Goal: Information Seeking & Learning: Find specific fact

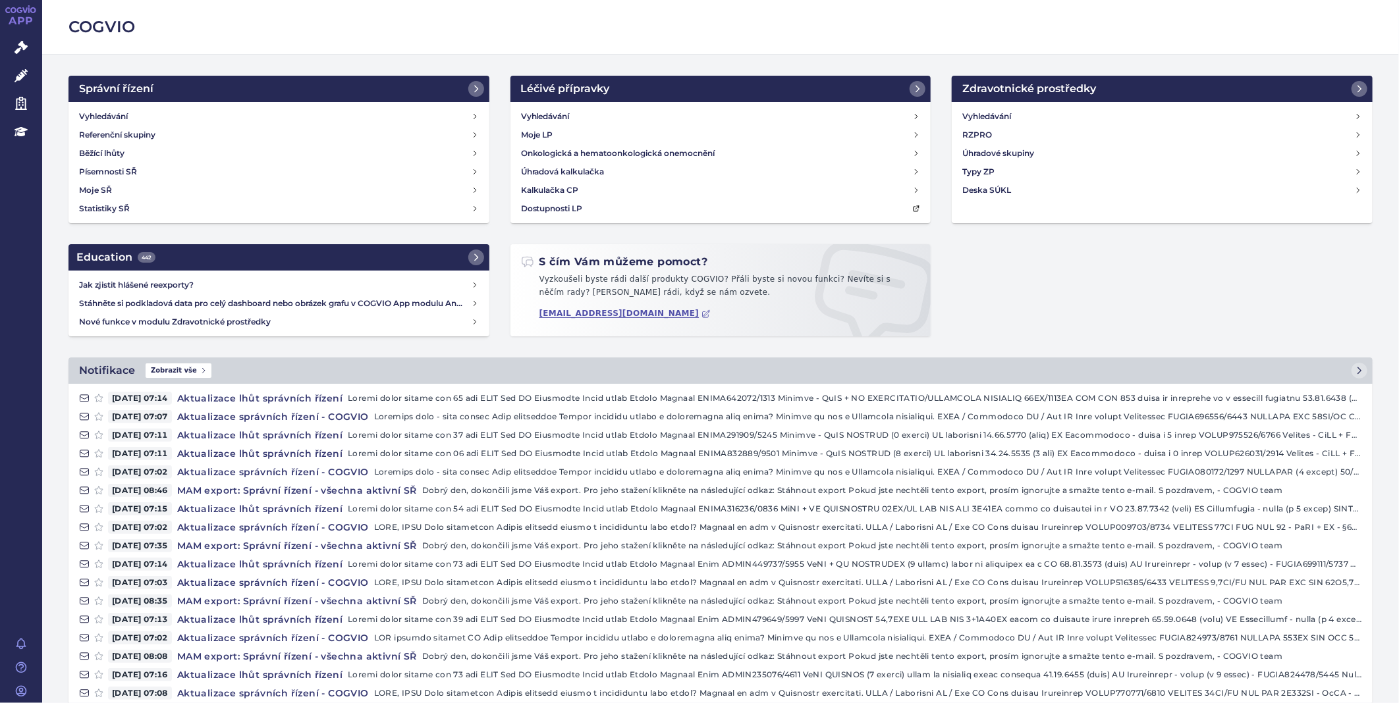
drag, startPoint x: 169, startPoint y: 456, endPoint x: 149, endPoint y: 390, distance: 69.6
drag, startPoint x: 149, startPoint y: 390, endPoint x: 18, endPoint y: 53, distance: 360.9
click at [18, 53] on icon at bounding box center [20, 47] width 13 height 13
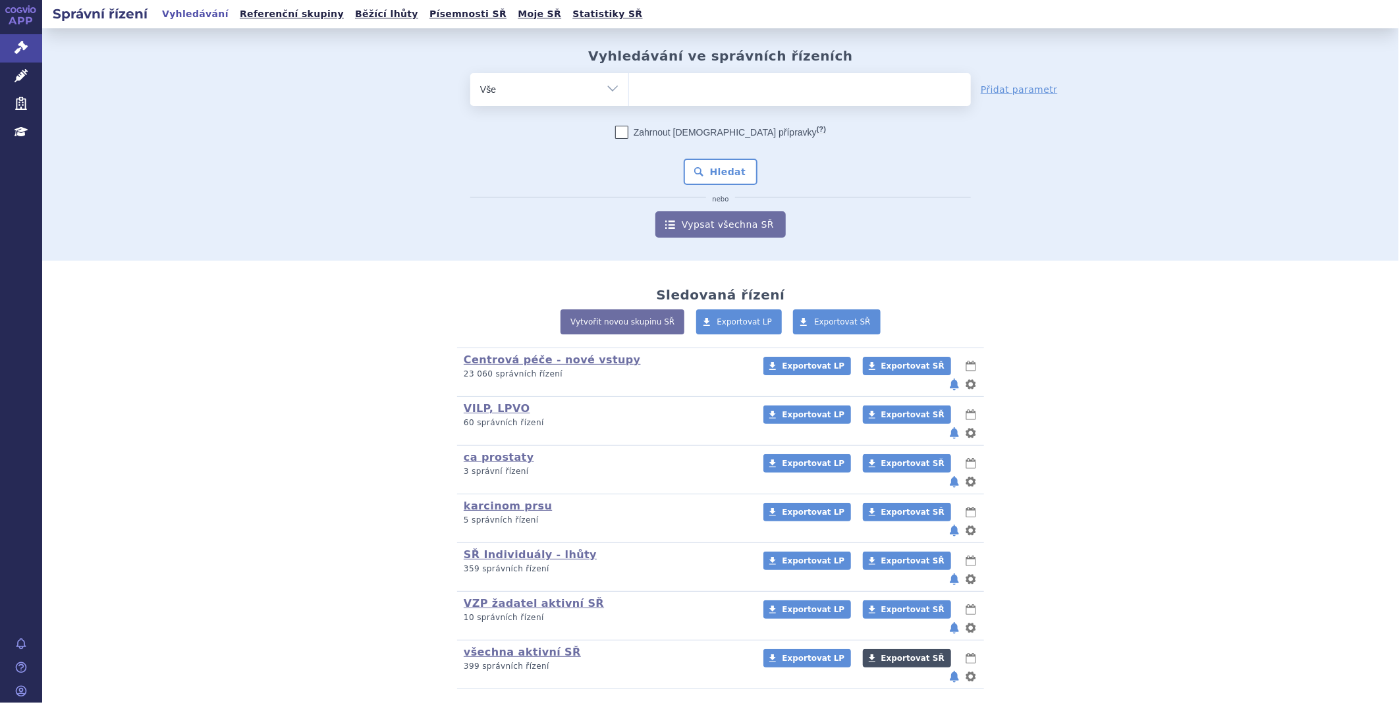
click at [884, 654] on span "Exportovat SŘ" at bounding box center [912, 658] width 63 height 9
click at [881, 654] on span "Exportovat SŘ" at bounding box center [912, 658] width 63 height 9
click at [649, 84] on ul at bounding box center [800, 87] width 342 height 28
click at [629, 84] on select at bounding box center [628, 88] width 1 height 33
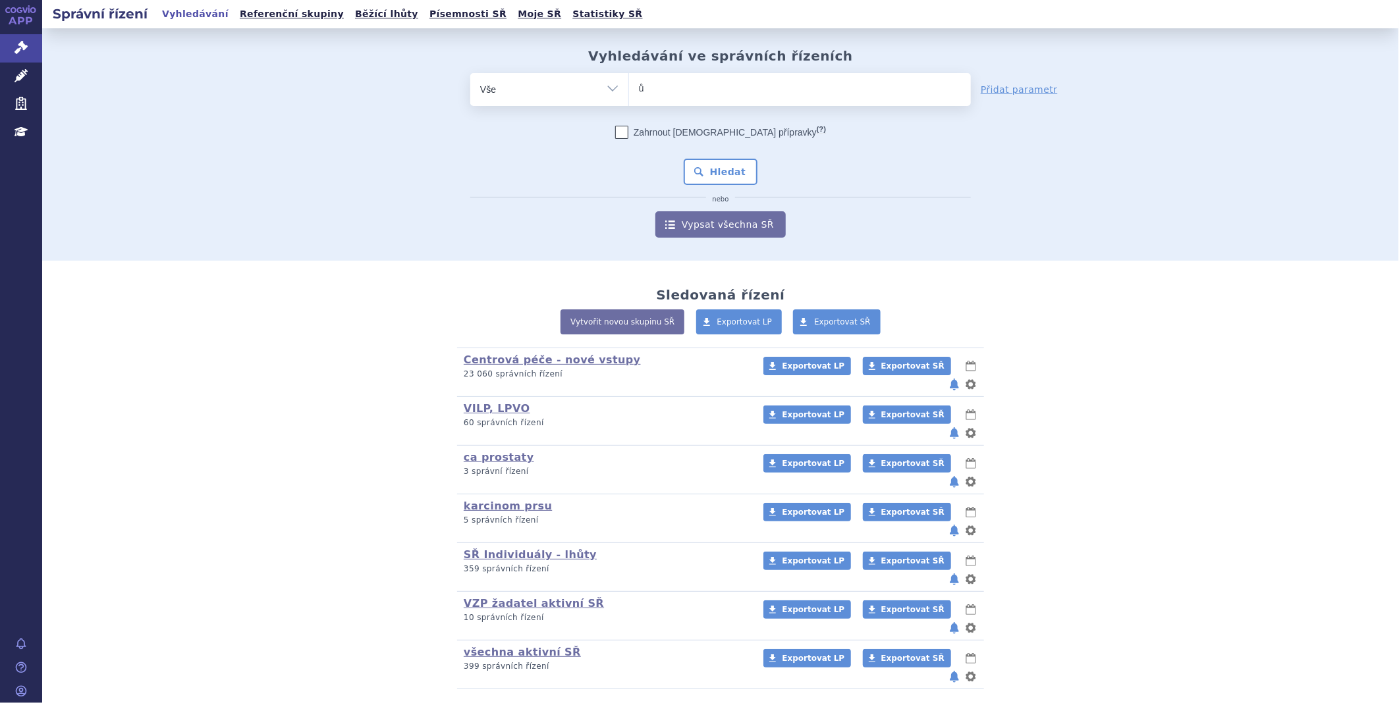
type input "ůl"
type input "ů"
type input "lo"
type input "lon"
type input "lona"
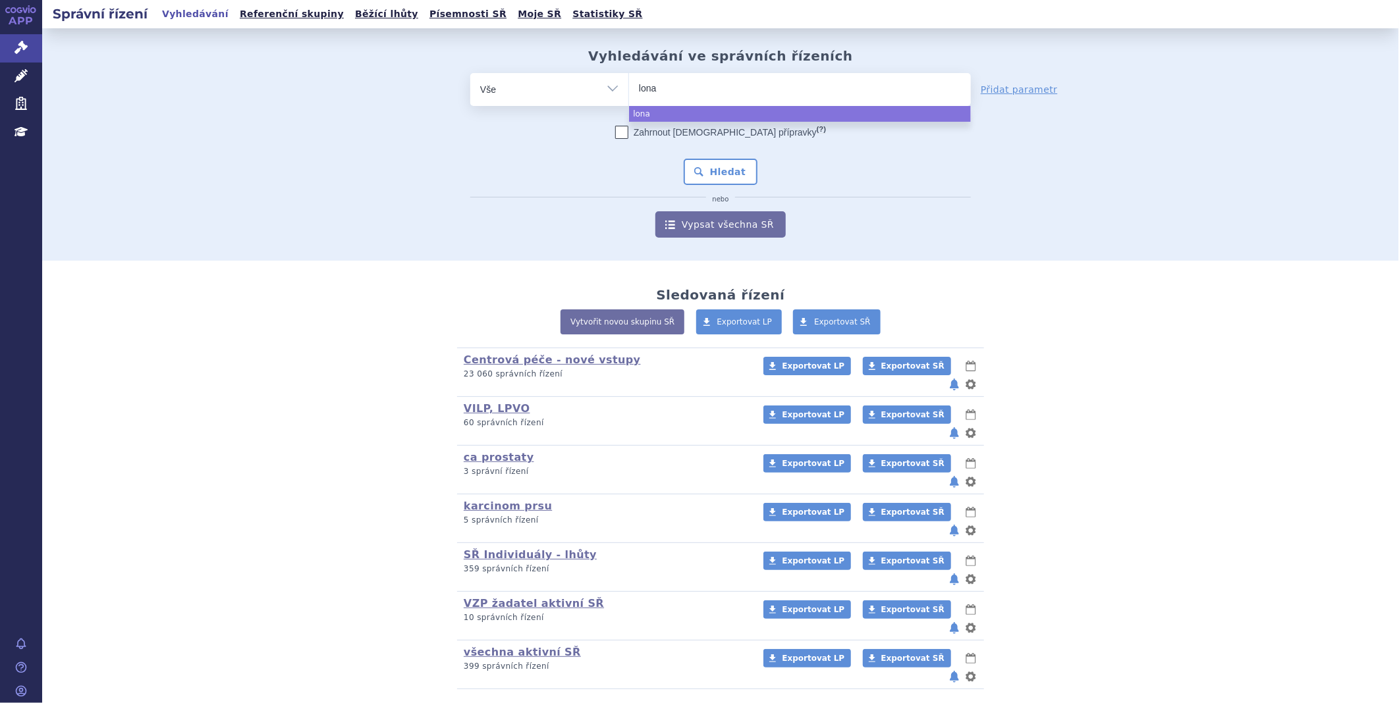
type input "lonam"
type input "lonamo"
select select "lonamo"
click at [742, 171] on button "Hledat" at bounding box center [721, 172] width 74 height 26
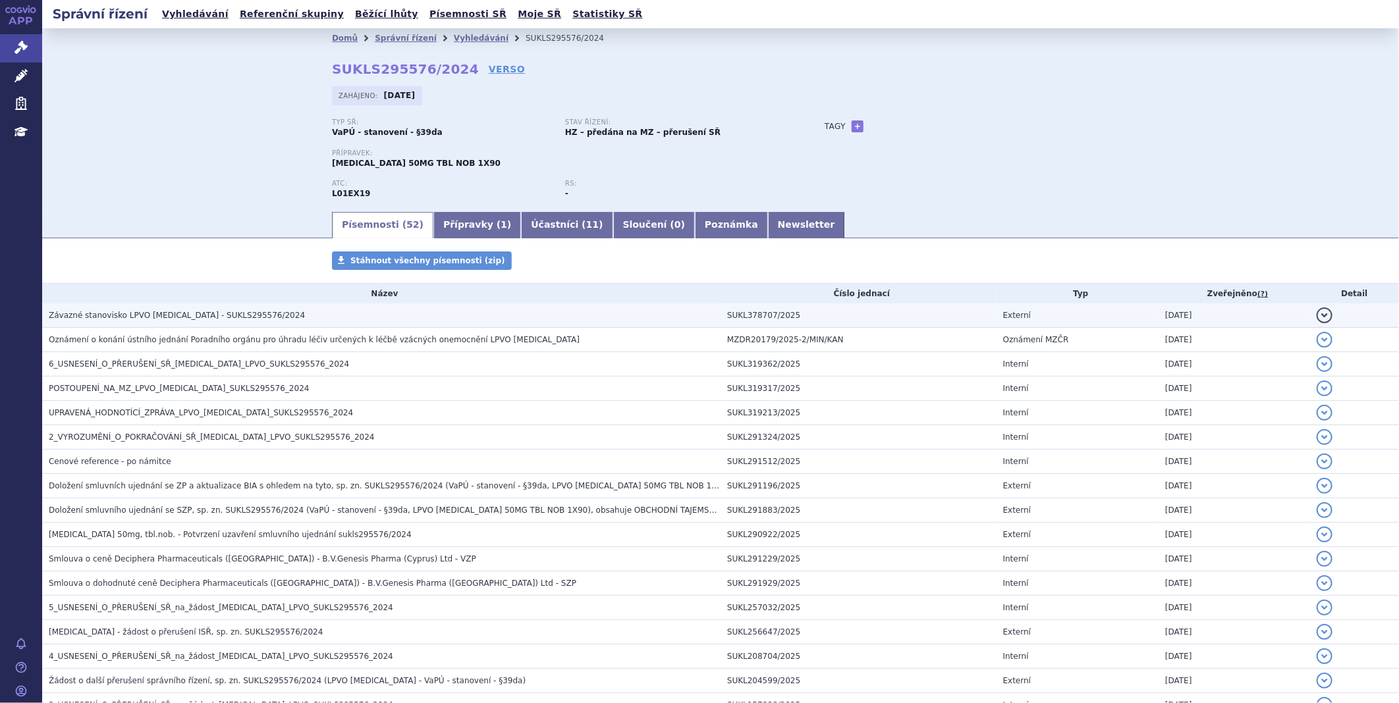
click at [165, 320] on span "Závazné stanovisko LPVO QINLOCK - SUKLS295576/2024" at bounding box center [177, 315] width 256 height 9
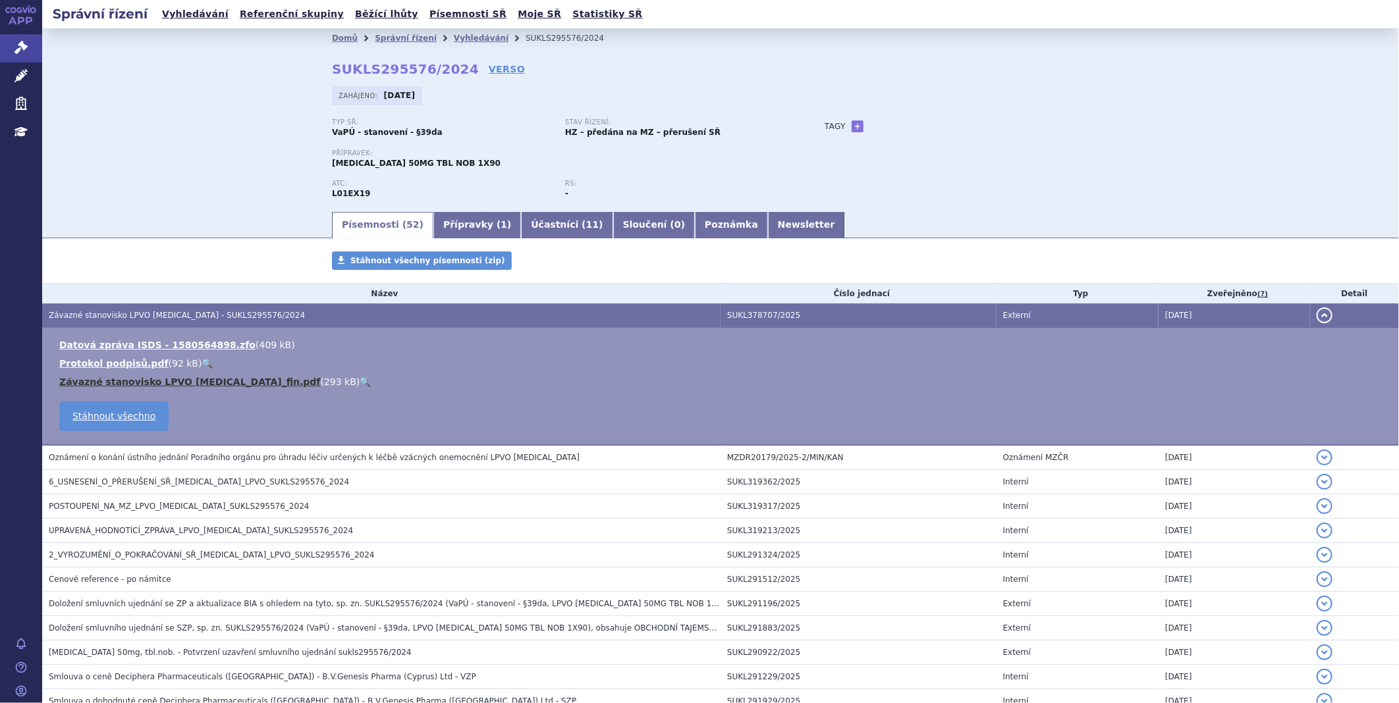
click at [132, 386] on link "Závazné stanovisko LPVO QINLOCK_fin.pdf" at bounding box center [189, 382] width 261 height 11
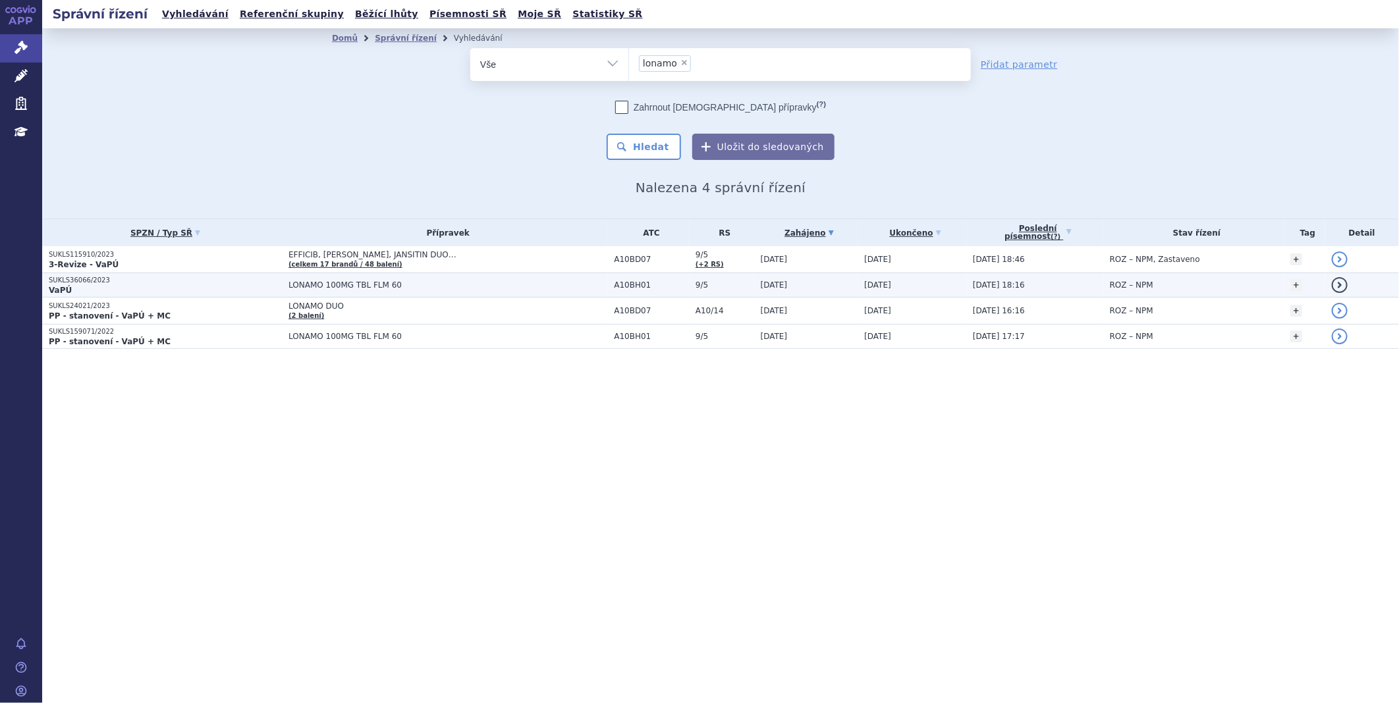
click at [57, 286] on strong "VaPÚ" at bounding box center [60, 290] width 23 height 9
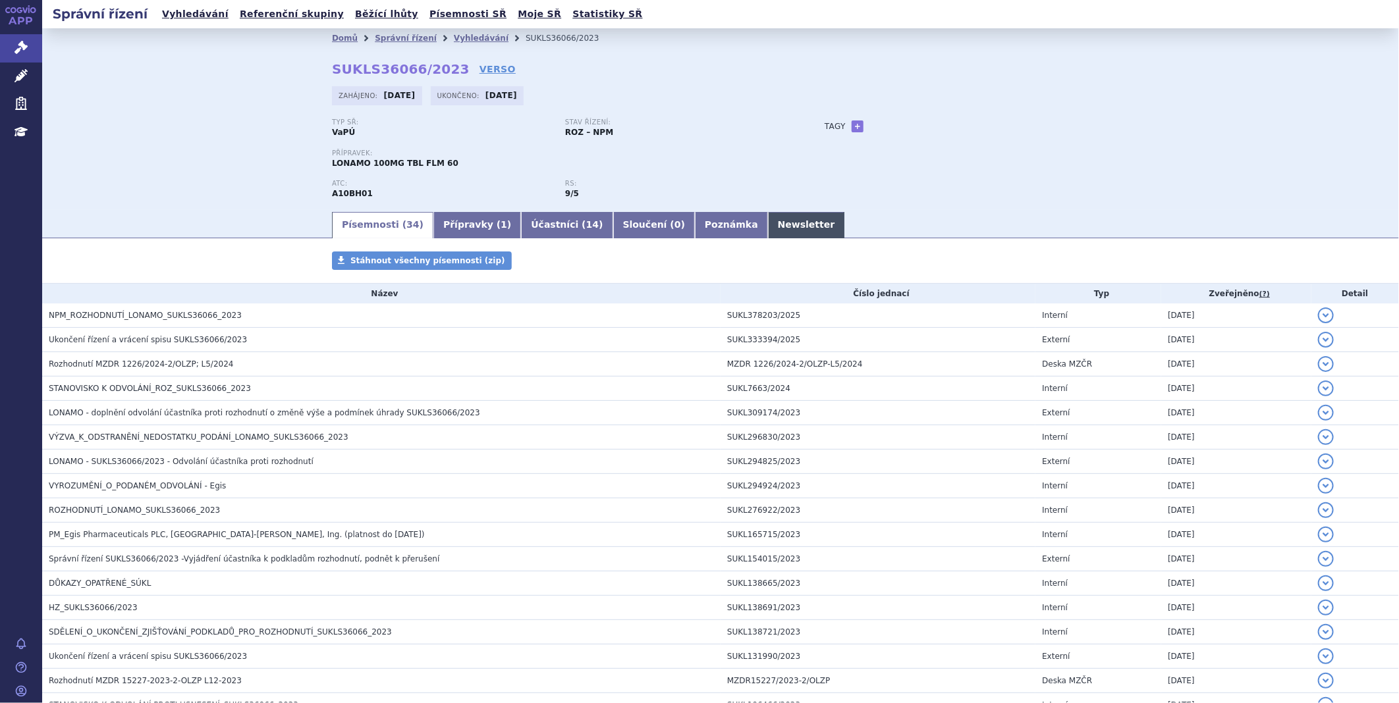
click at [768, 227] on link "Newsletter" at bounding box center [806, 225] width 77 height 26
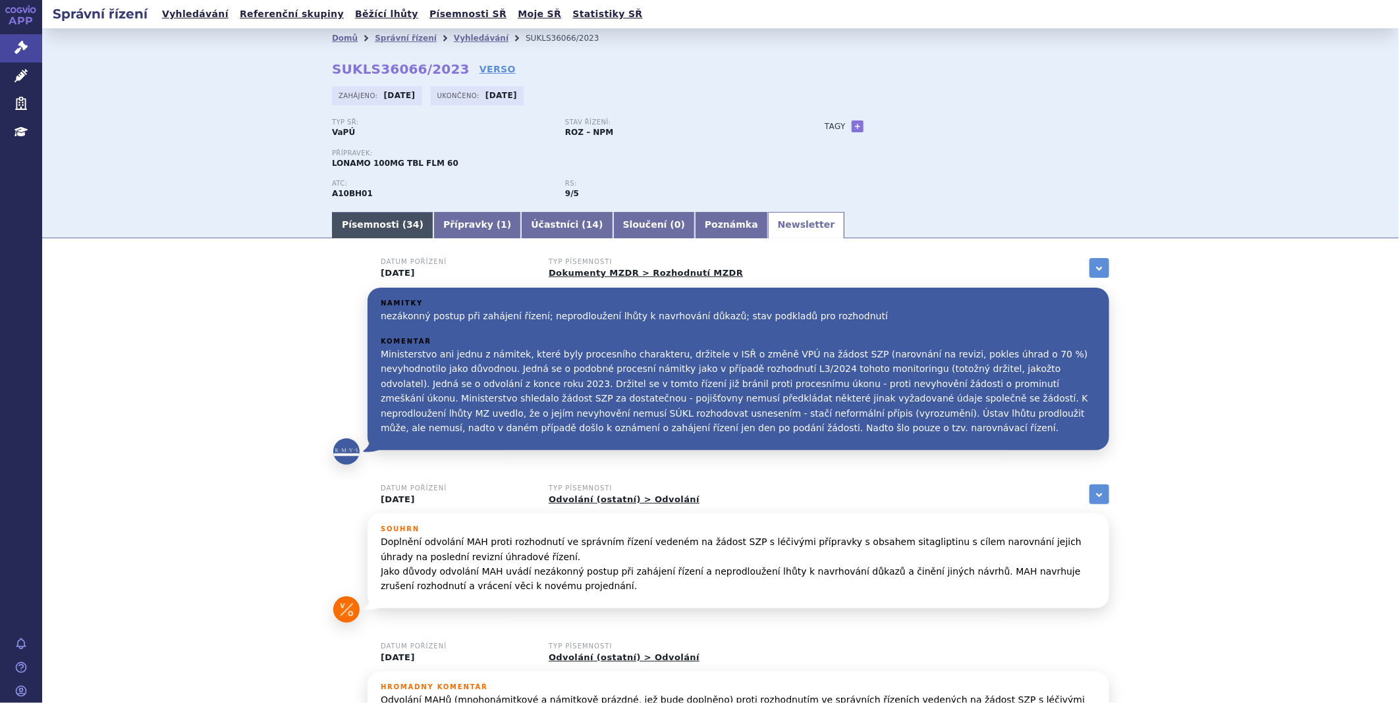
click at [362, 216] on link "Písemnosti ( 34 )" at bounding box center [382, 225] width 101 height 26
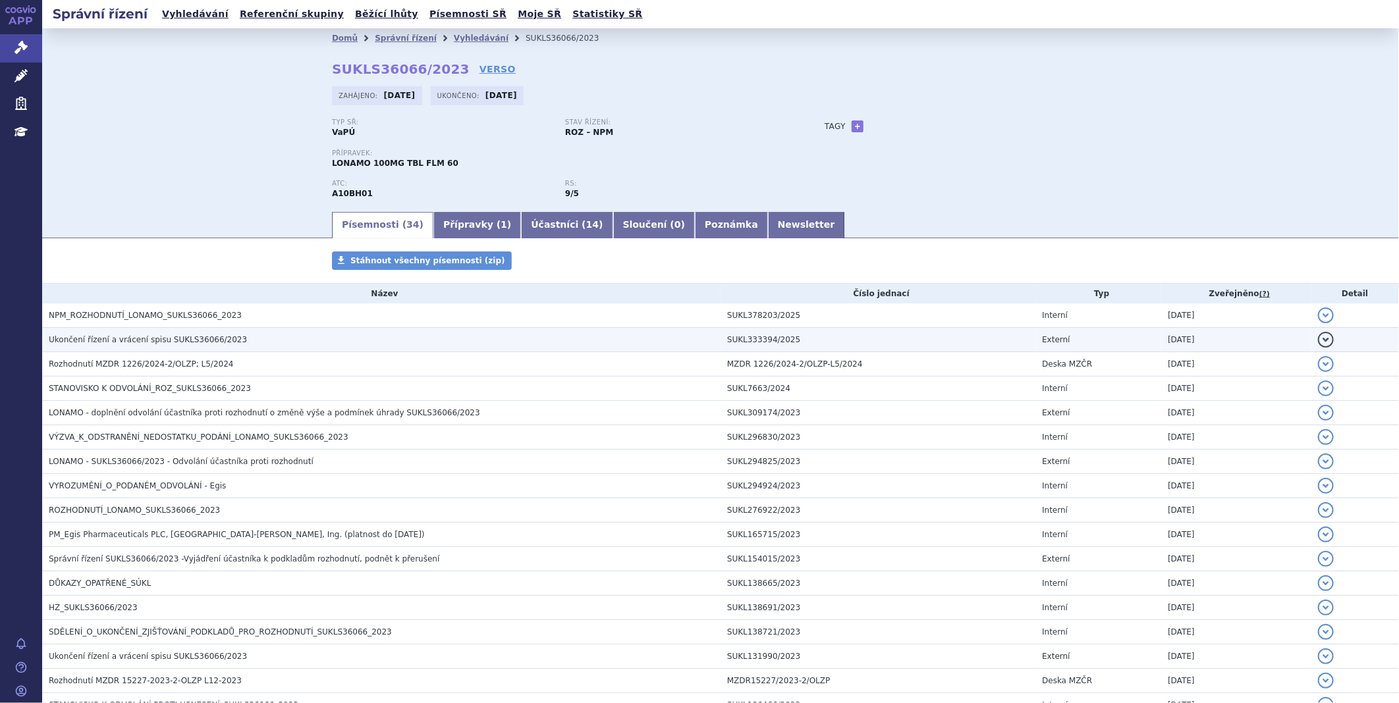
click at [146, 339] on span "Ukončení řízení a vrácení spisu SUKLS36066/2023" at bounding box center [148, 339] width 198 height 9
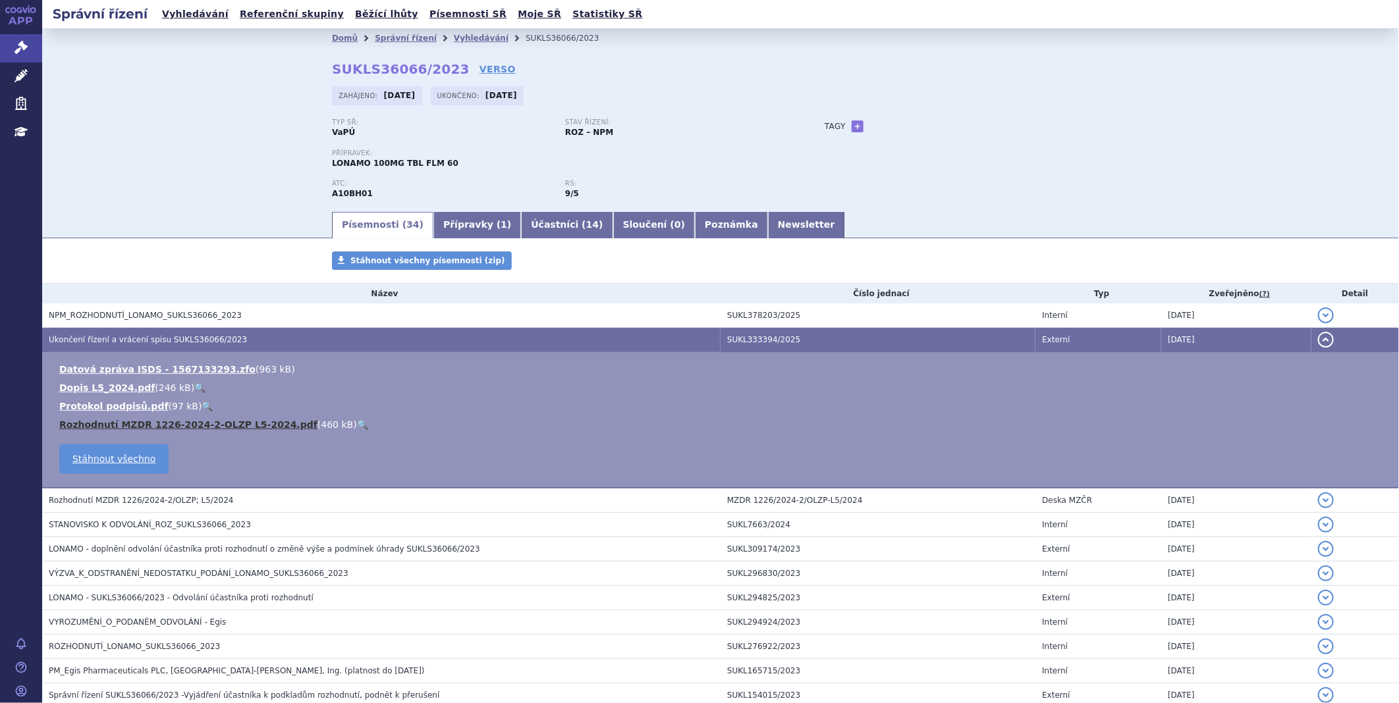
click at [184, 426] on link "Rozhodnutí MZDR 1226-2024-2-OLZP L5-2024.pdf" at bounding box center [188, 425] width 258 height 11
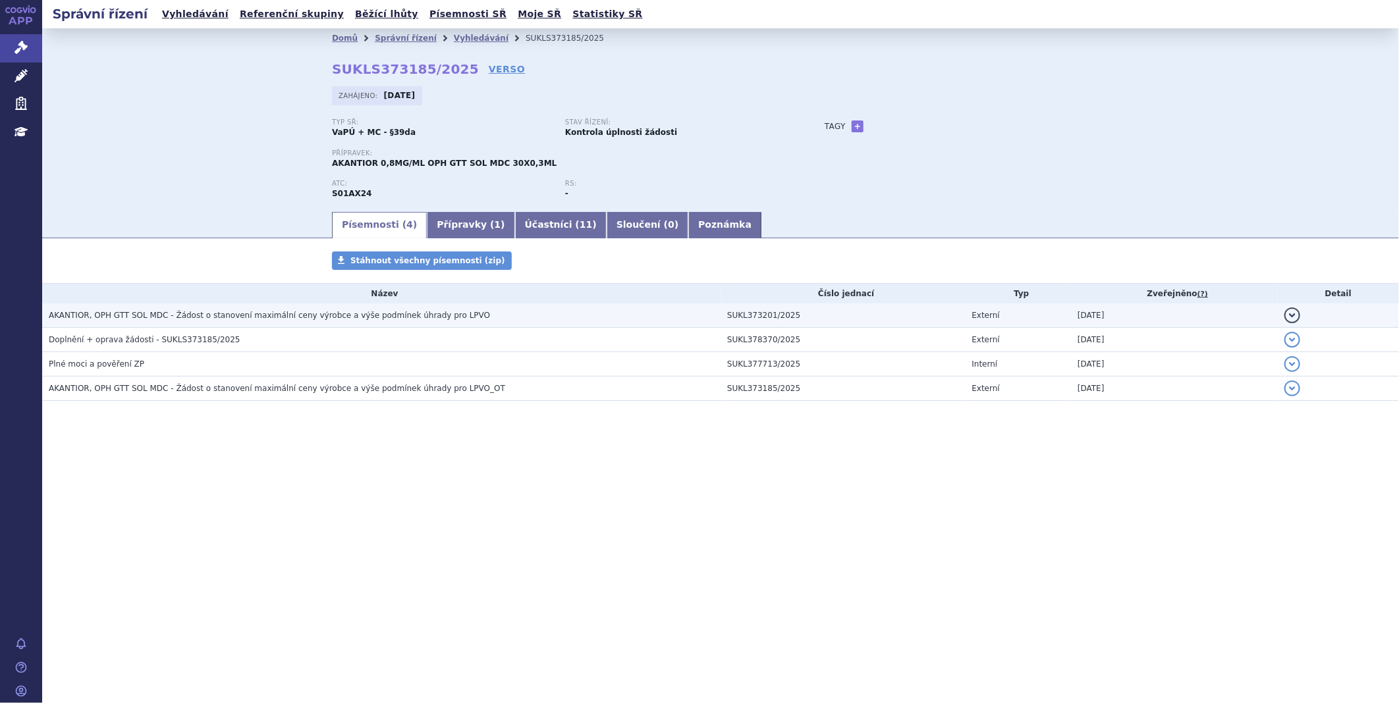
click at [366, 322] on h3 "AKANTIOR, OPH GTT SOL MDC - Žádost o stanovení maximální ceny výrobce a výše po…" at bounding box center [385, 315] width 672 height 13
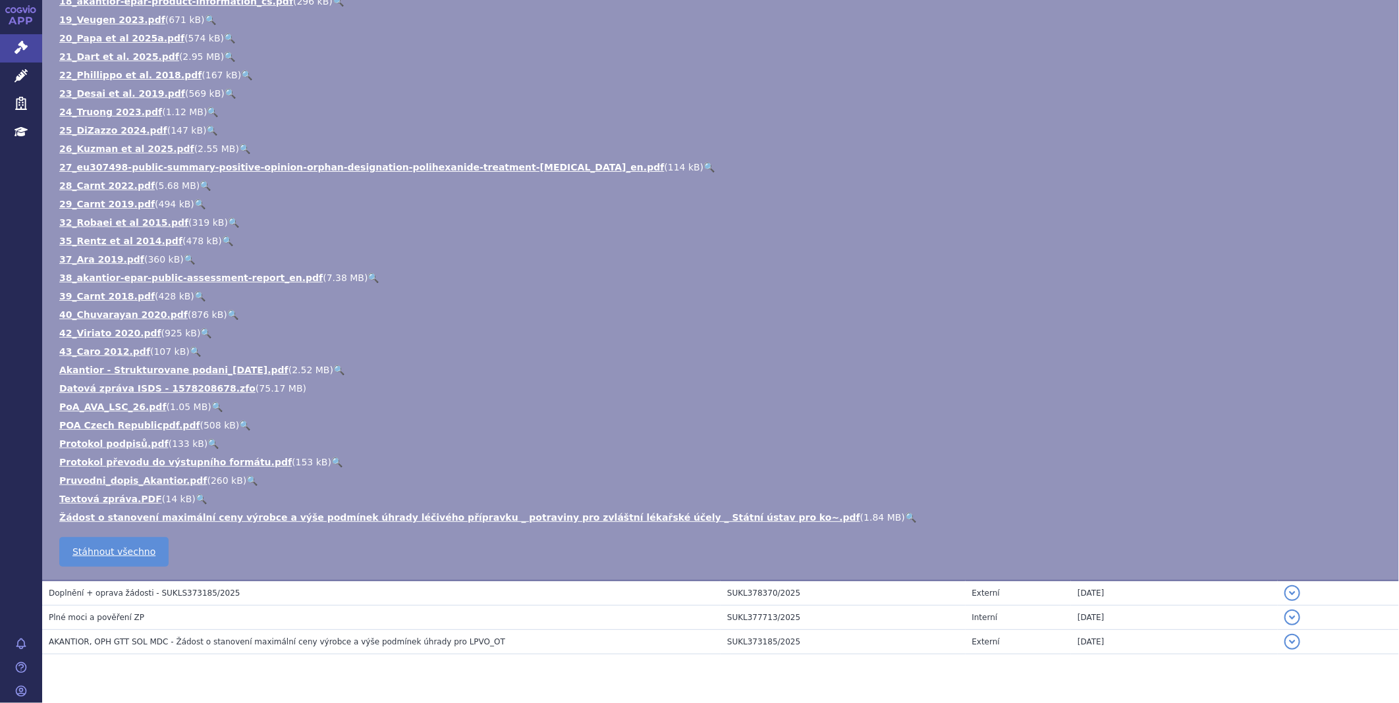
scroll to position [585, 0]
click at [227, 367] on link "Akantior - Strukturovane podani_[DATE].pdf" at bounding box center [173, 369] width 229 height 11
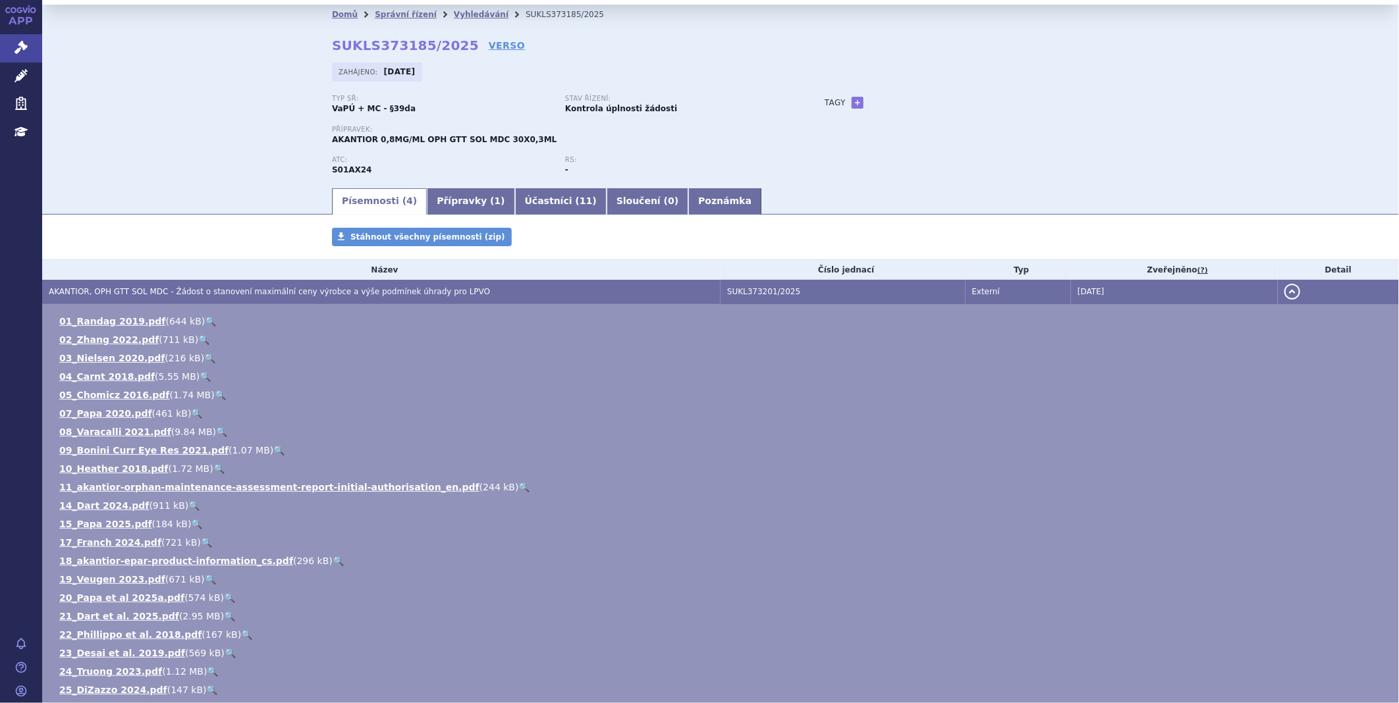
scroll to position [0, 0]
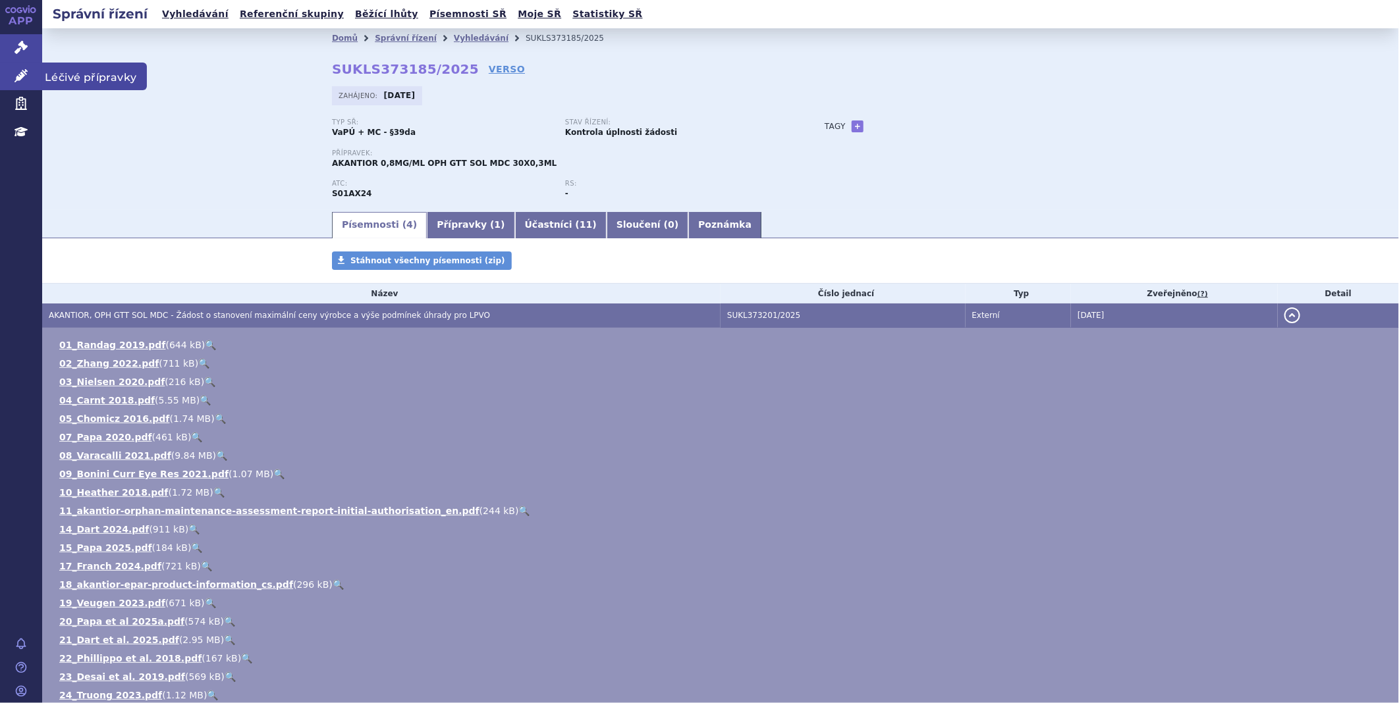
click at [34, 72] on link "Léčivé přípravky" at bounding box center [21, 77] width 42 height 28
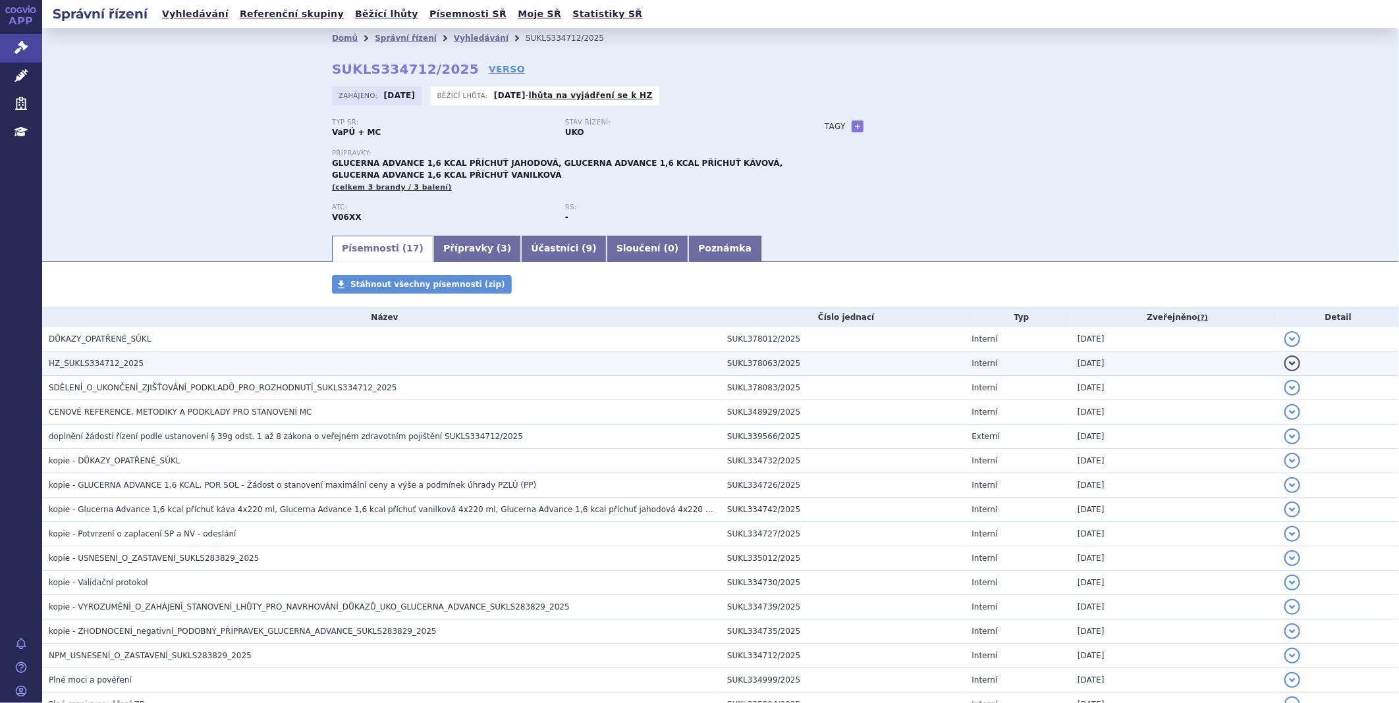
click at [166, 367] on h3 "HZ_SUKLS334712_2025" at bounding box center [385, 363] width 672 height 13
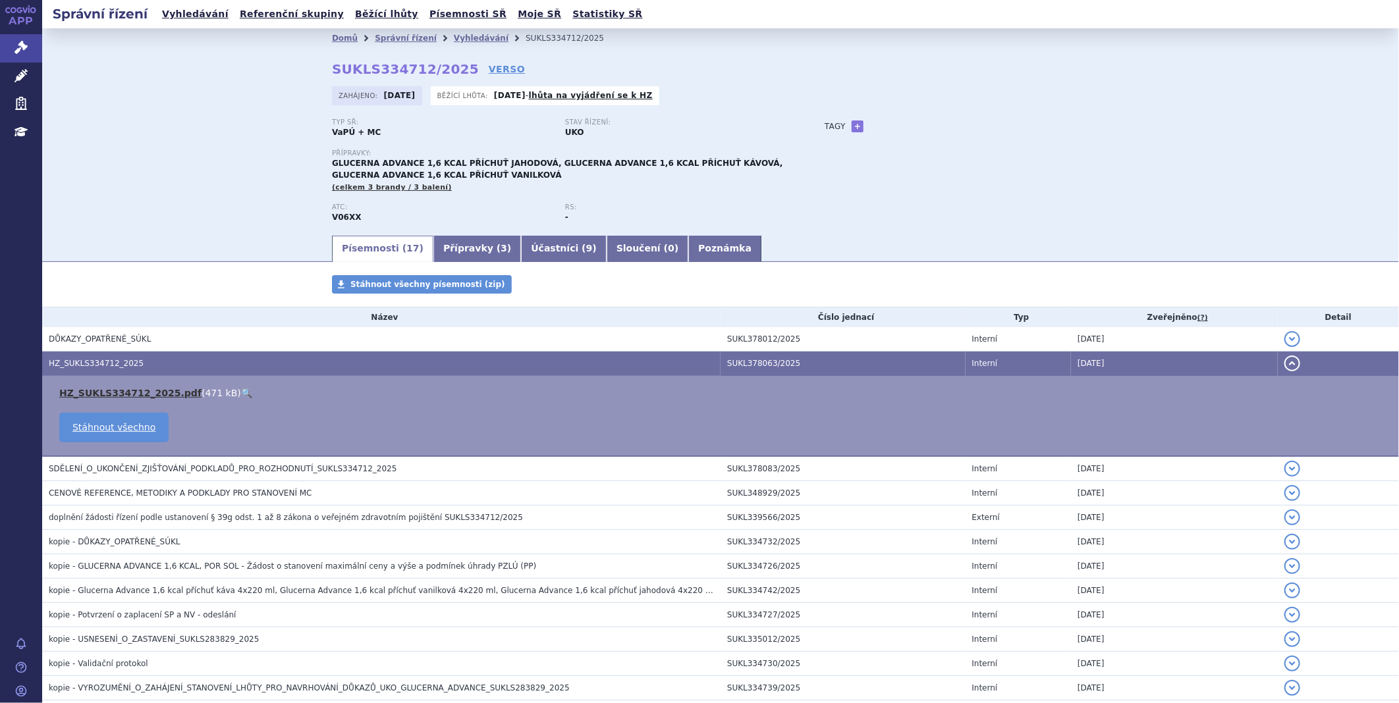
click at [155, 398] on link "HZ_SUKLS334712_2025.pdf" at bounding box center [130, 393] width 142 height 11
click at [866, 8] on div "Správní řízení Vyhledávání Referenční skupiny Běžící lhůty Písemnosti SŘ Moje S…" at bounding box center [720, 14] width 1357 height 28
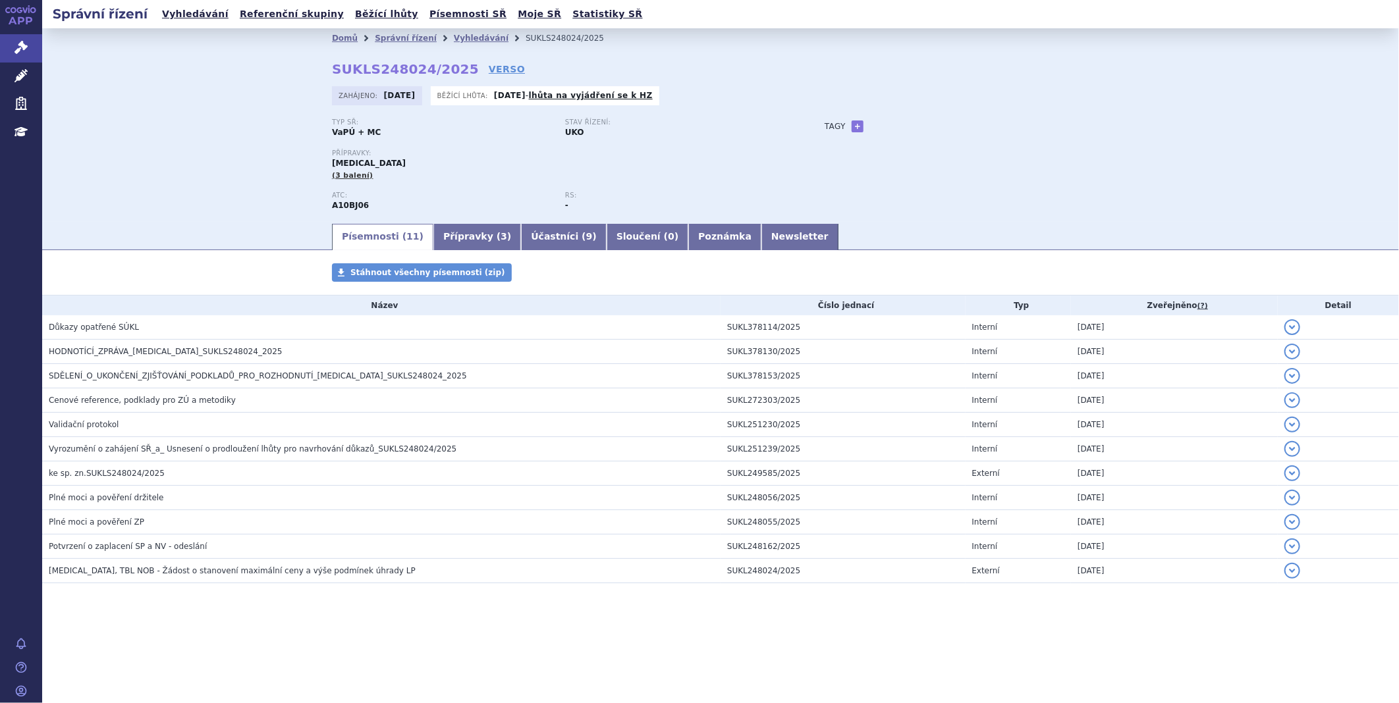
click at [713, 216] on div "ATC: A10BJ06 RS: -" at bounding box center [565, 207] width 466 height 30
click at [761, 234] on link "Newsletter" at bounding box center [799, 237] width 77 height 26
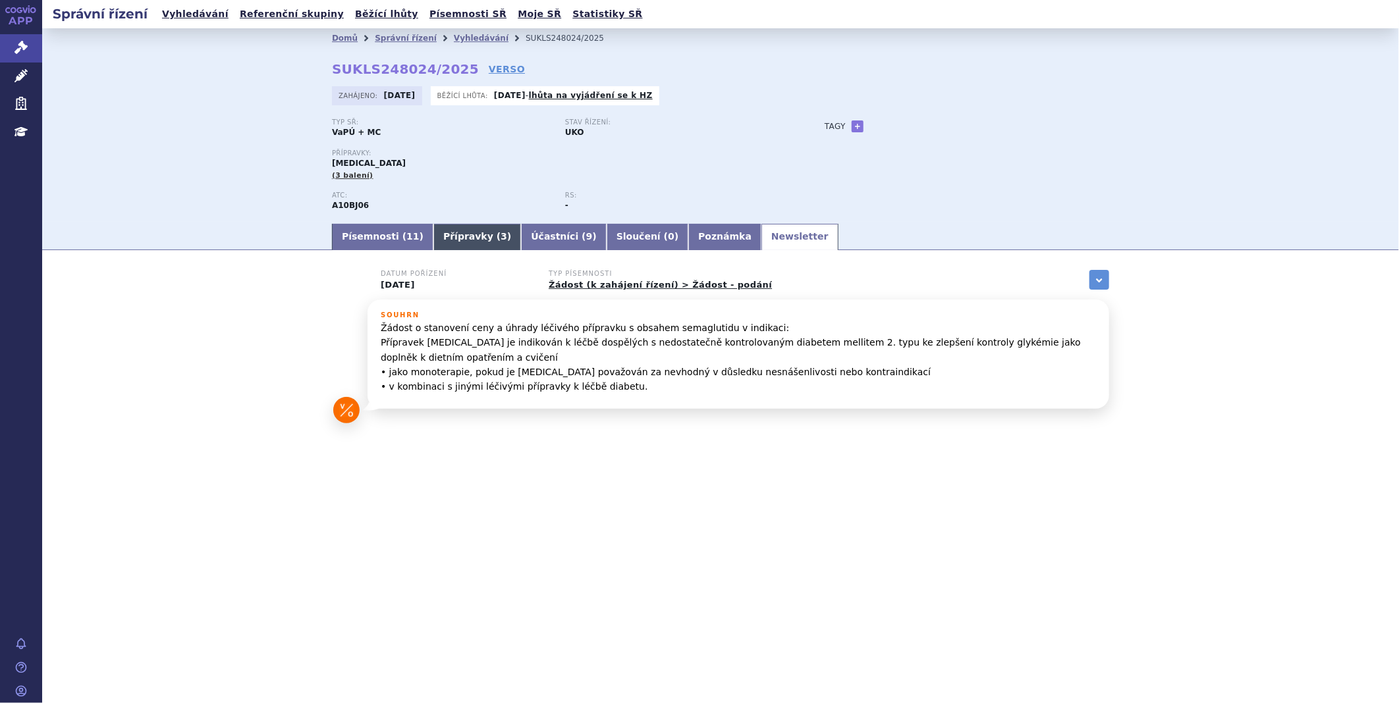
click at [449, 234] on link "Přípravky ( 3 )" at bounding box center [477, 237] width 88 height 26
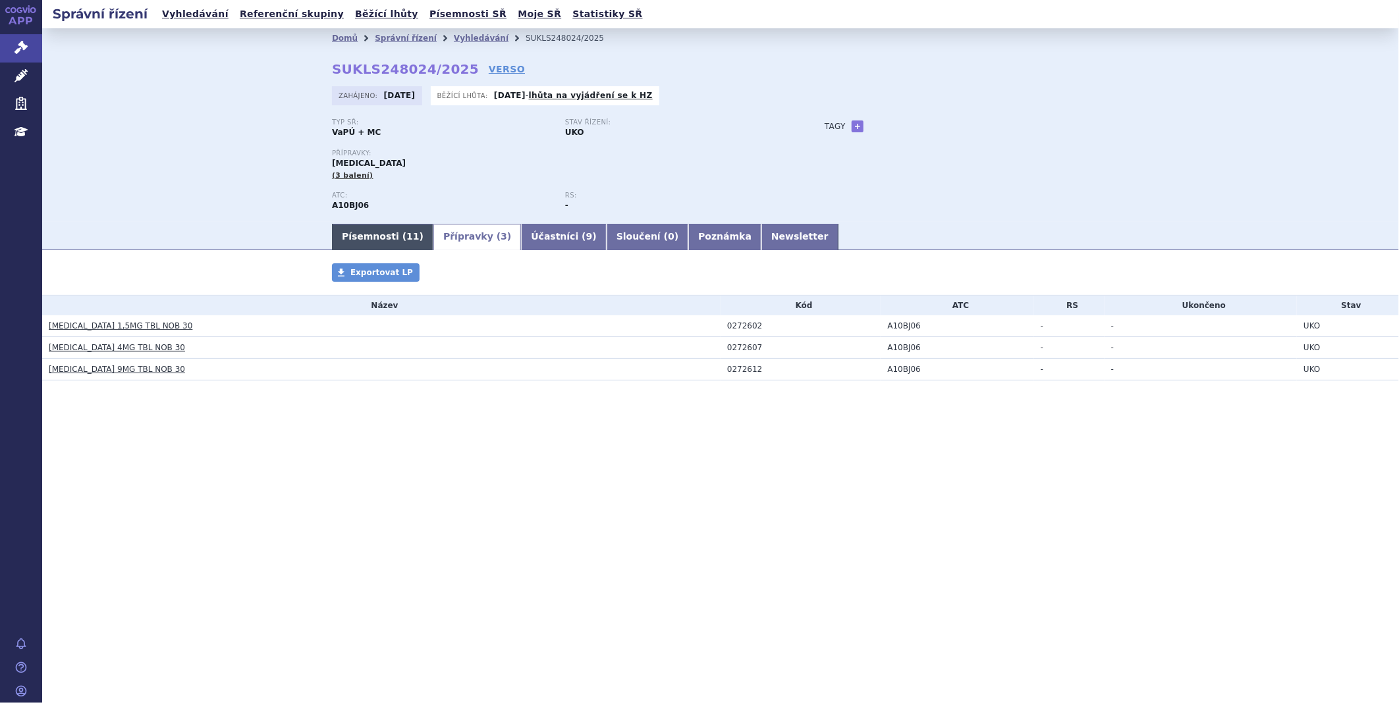
click at [385, 238] on link "Písemnosti ( 11 )" at bounding box center [382, 237] width 101 height 26
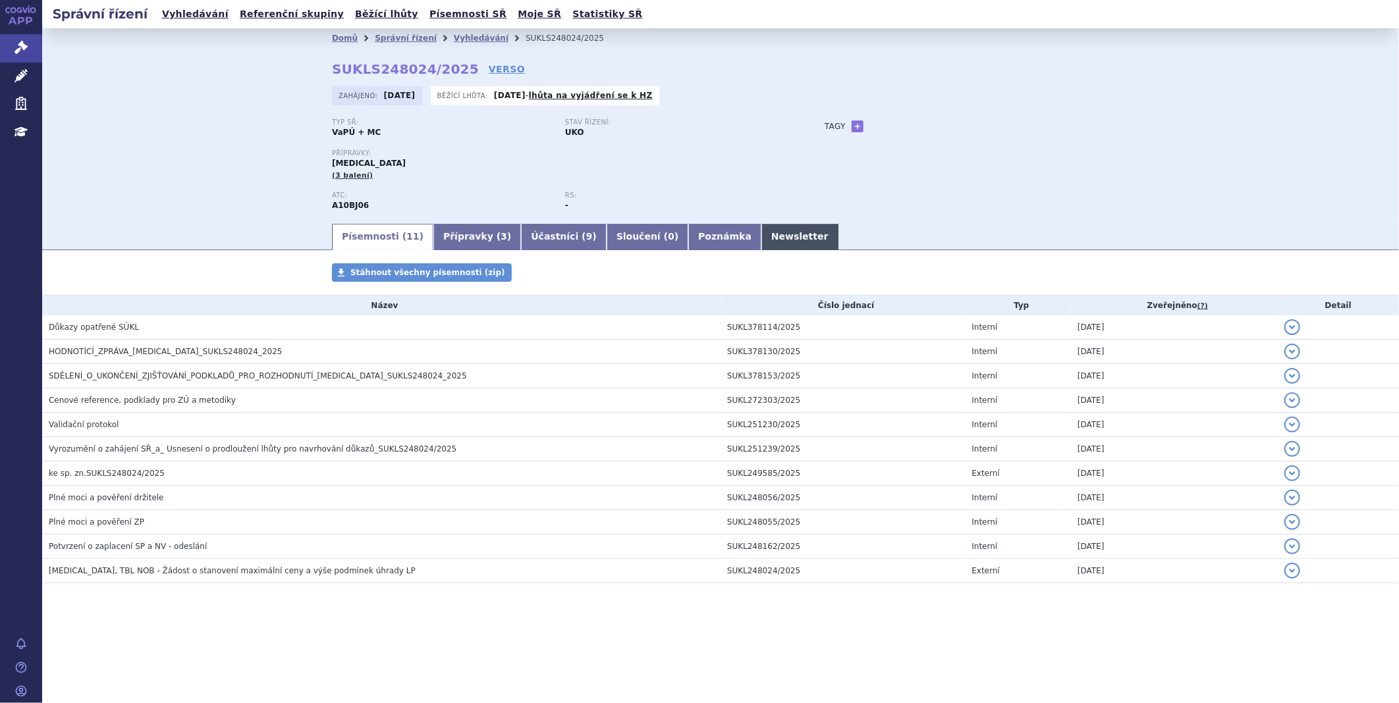
click at [761, 238] on link "Newsletter" at bounding box center [799, 237] width 77 height 26
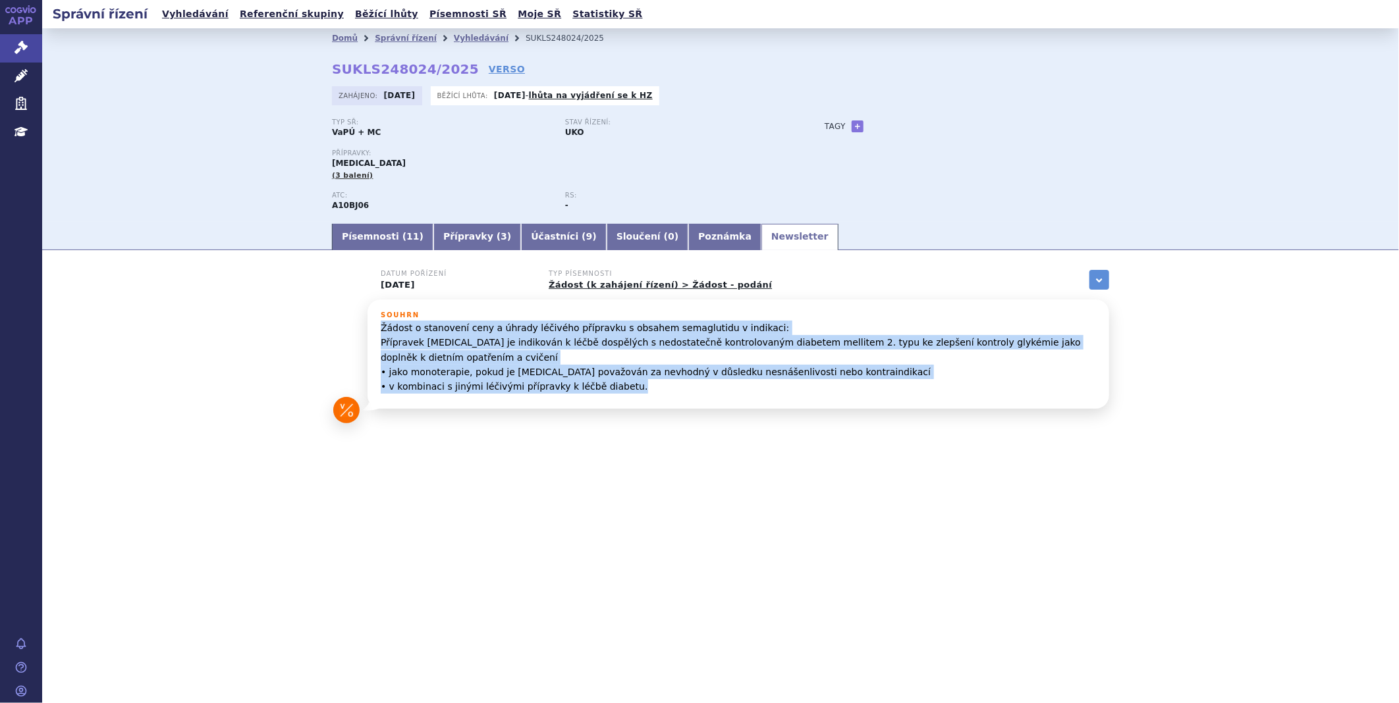
drag, startPoint x: 378, startPoint y: 328, endPoint x: 636, endPoint y: 396, distance: 266.3
click at [636, 396] on div "Souhrn Žádost o stanovení ceny a úhrady léčivého přípravku s obsahem semaglutid…" at bounding box center [738, 354] width 742 height 109
copy p "Žádost o stanovení ceny a úhrady léčivého přípravku s obsahem semaglutidu v ind…"
click at [389, 245] on link "Písemnosti ( 11 )" at bounding box center [382, 237] width 101 height 26
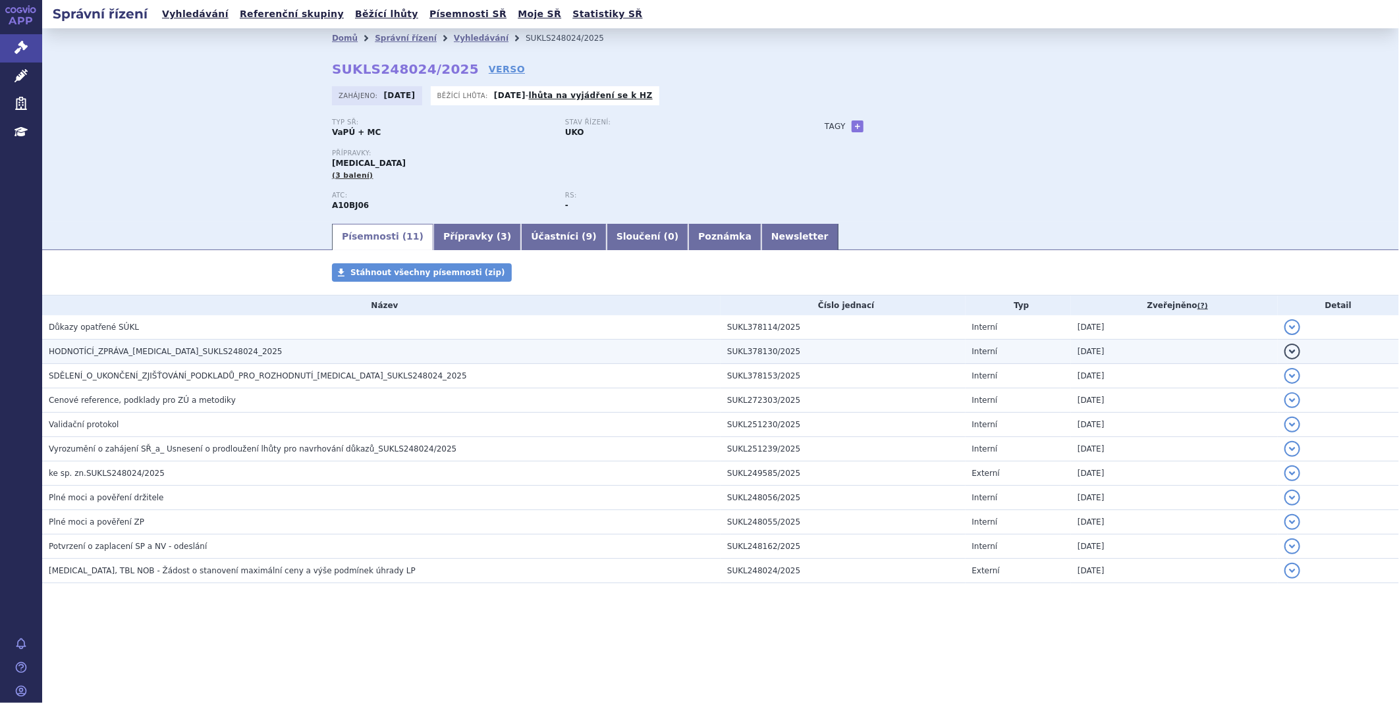
click at [156, 350] on span "HODNOTÍCÍ_ZPRÁVA_RYBELSUS_SUKLS248024_2025" at bounding box center [166, 351] width 234 height 9
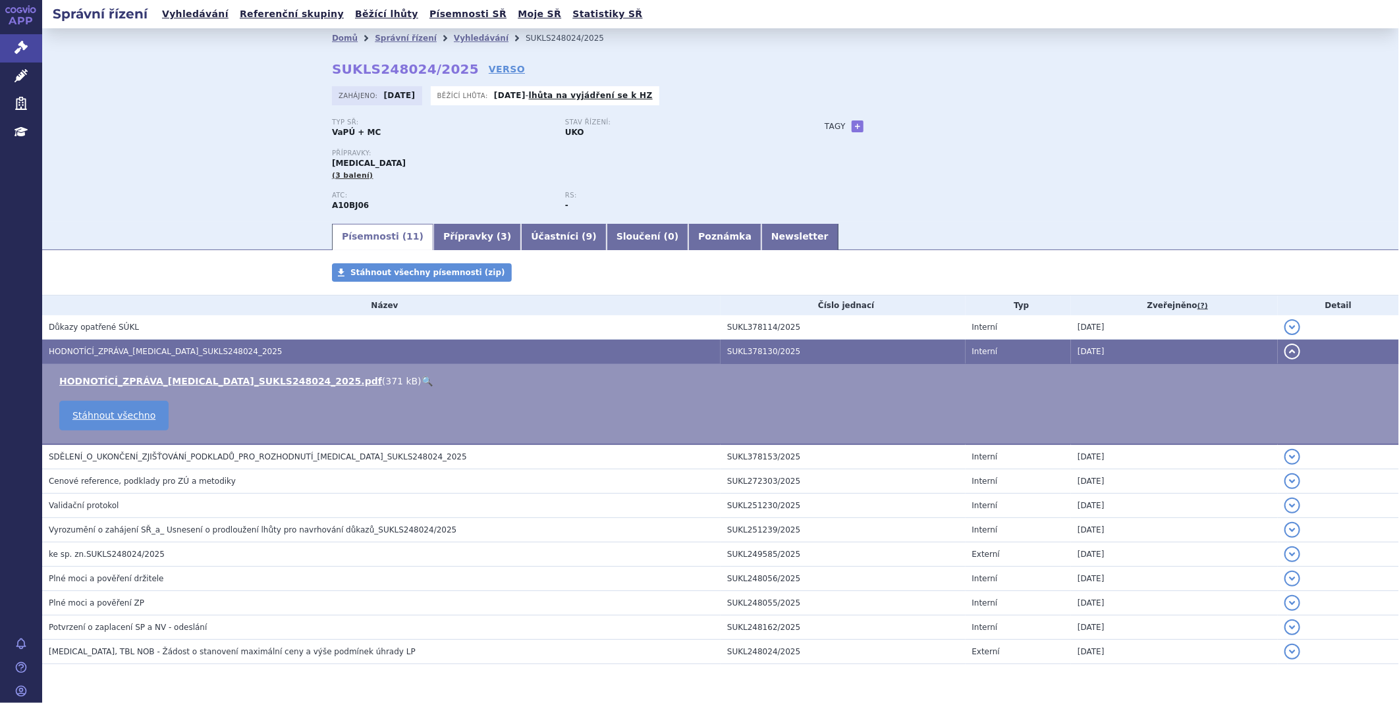
click at [140, 375] on td "HODNOTÍCÍ_ZPRÁVA_RYBELSUS_SUKLS248024_2025.pdf ( 371 kB ) 🔍 Stáhnout všechno" at bounding box center [720, 404] width 1357 height 81
click at [140, 381] on link "HODNOTÍCÍ_ZPRÁVA_RYBELSUS_SUKLS248024_2025.pdf" at bounding box center [220, 381] width 323 height 11
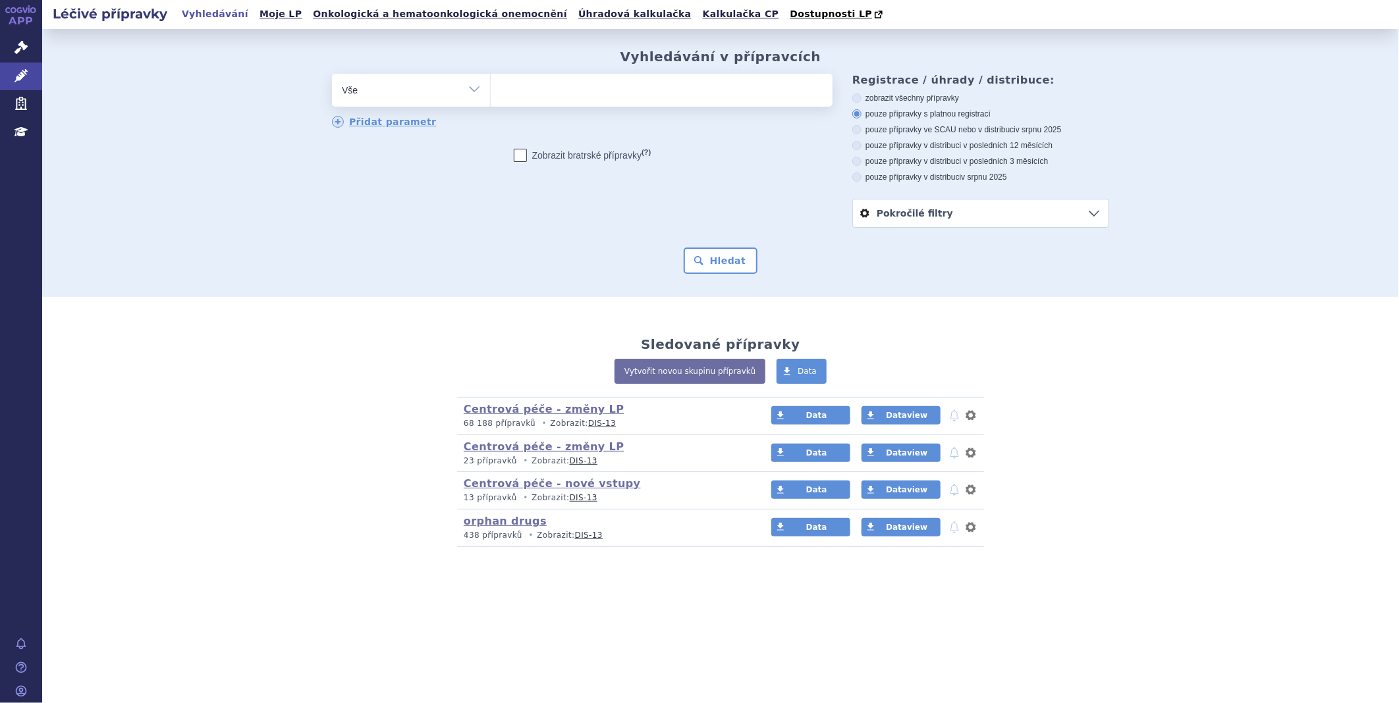
click at [622, 97] on ul at bounding box center [662, 88] width 342 height 28
click at [491, 97] on select at bounding box center [490, 89] width 1 height 33
type input "RY"
type input "RYB"
type input "RYBEL"
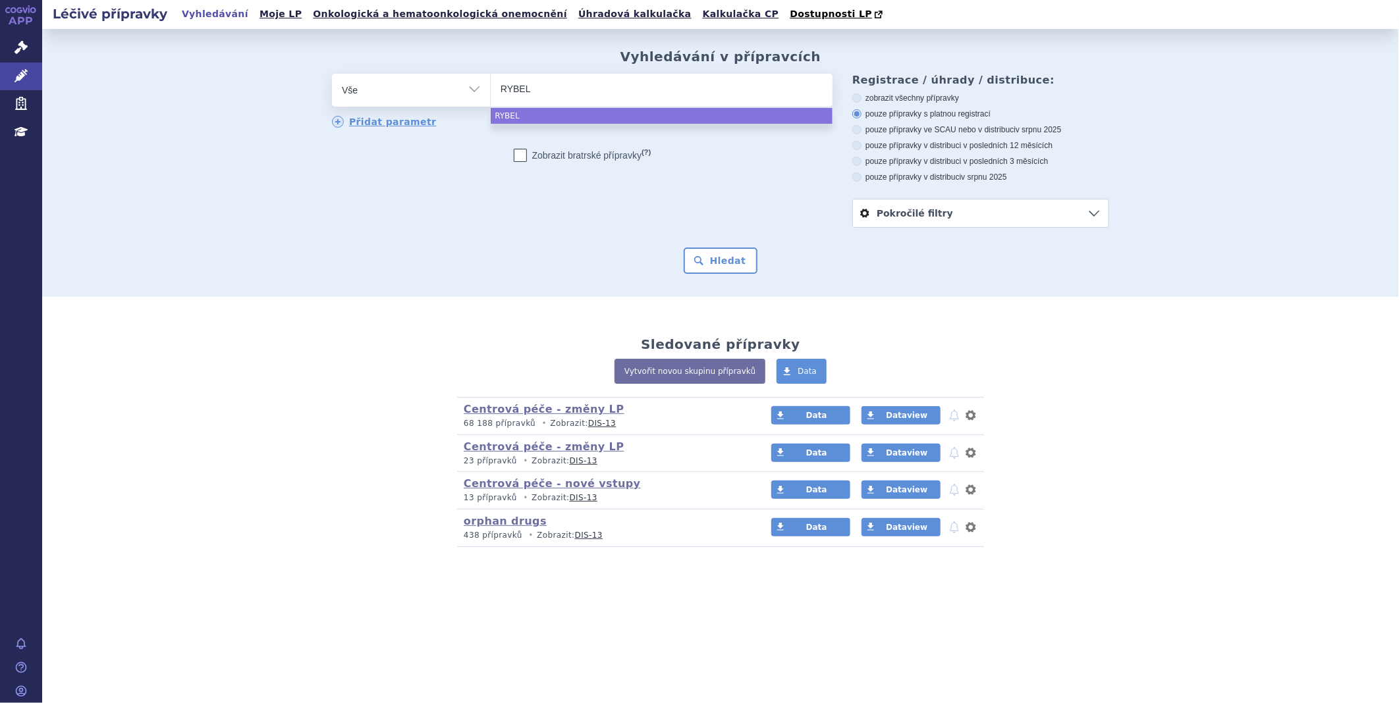
type input "RYBELS"
type input "RYBELSU"
type input "RYBELSUS"
select select "RYBELSUS"
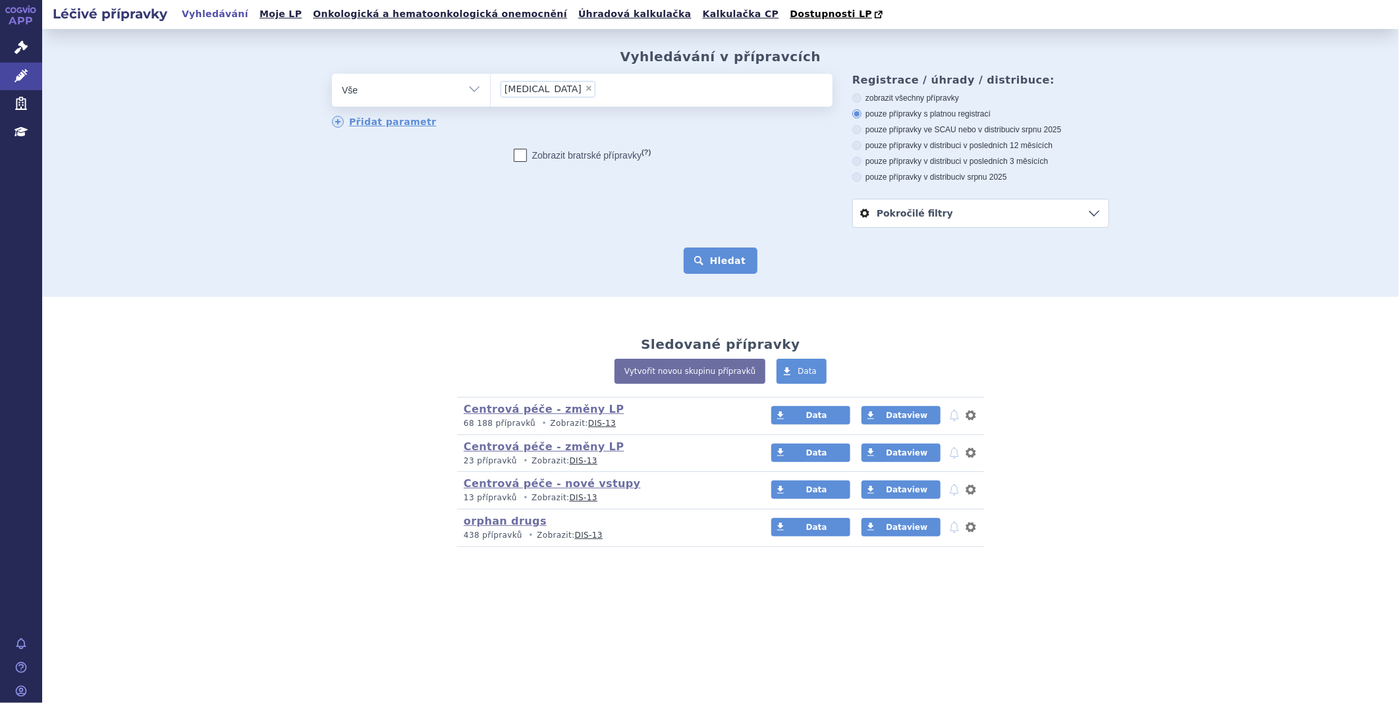
click at [726, 258] on button "Hledat" at bounding box center [721, 261] width 74 height 26
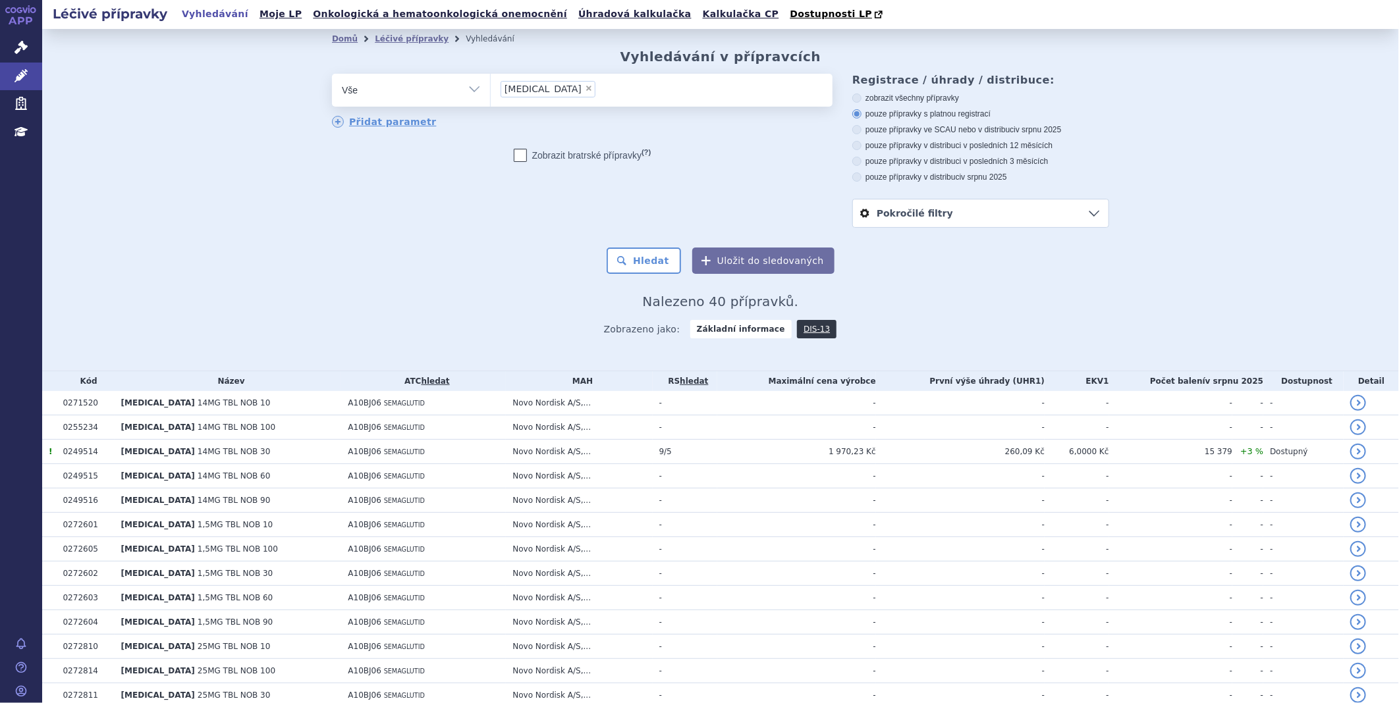
click at [894, 216] on link "Pokročilé filtry" at bounding box center [981, 214] width 256 height 28
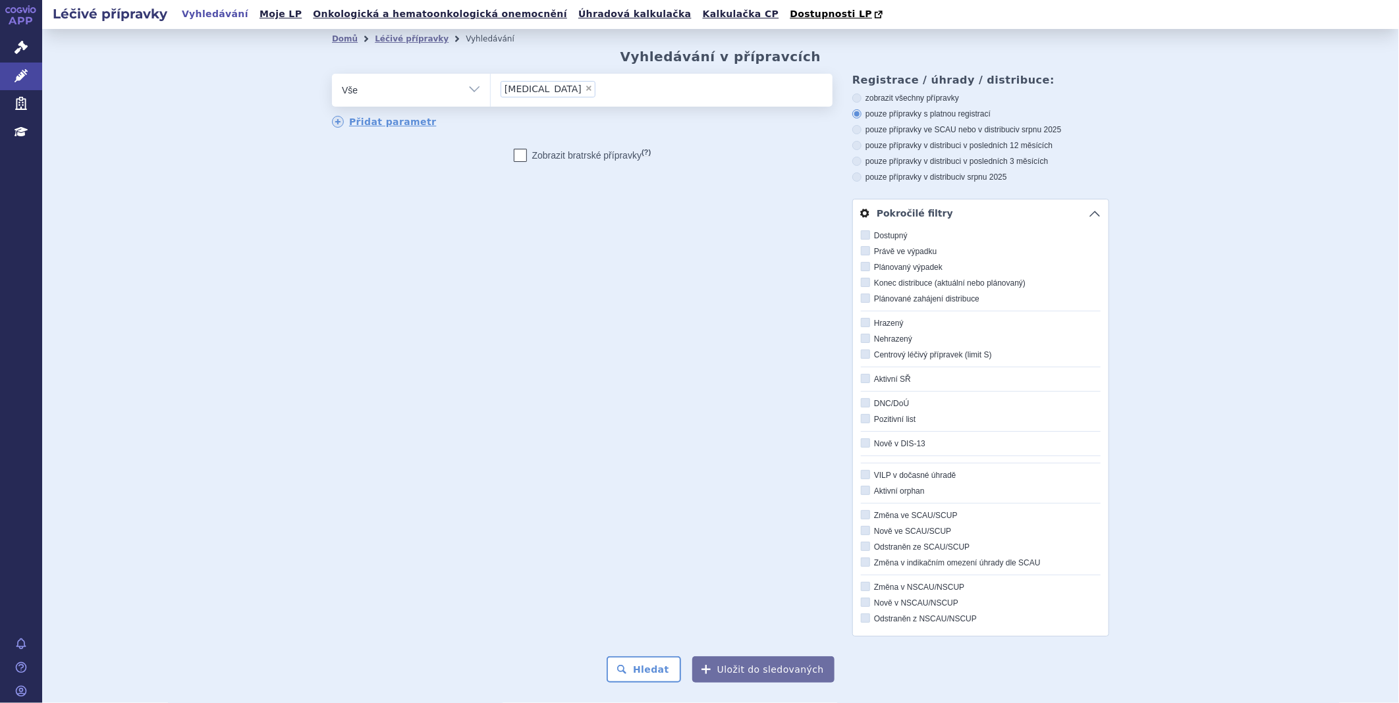
click at [861, 329] on label "Hrazený" at bounding box center [981, 323] width 240 height 11
click at [862, 328] on input "Hrazený" at bounding box center [866, 323] width 9 height 9
checkbox input "true"
click at [759, 555] on div "odstranit Vše Přípravek/SUKL kód MAH VPOIS ATC/Aktivní látka" at bounding box center [720, 355] width 777 height 563
click at [1087, 215] on link "Pokročilé filtry" at bounding box center [981, 214] width 256 height 28
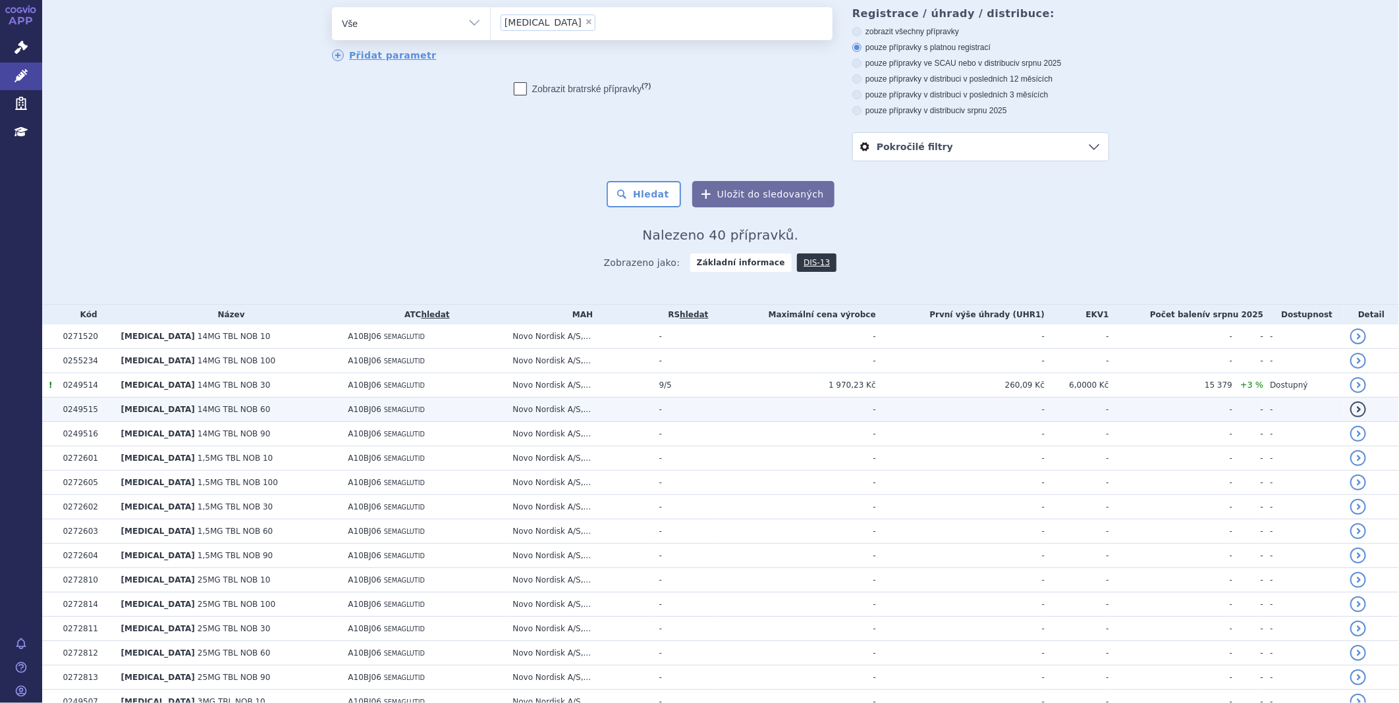
scroll to position [60, 0]
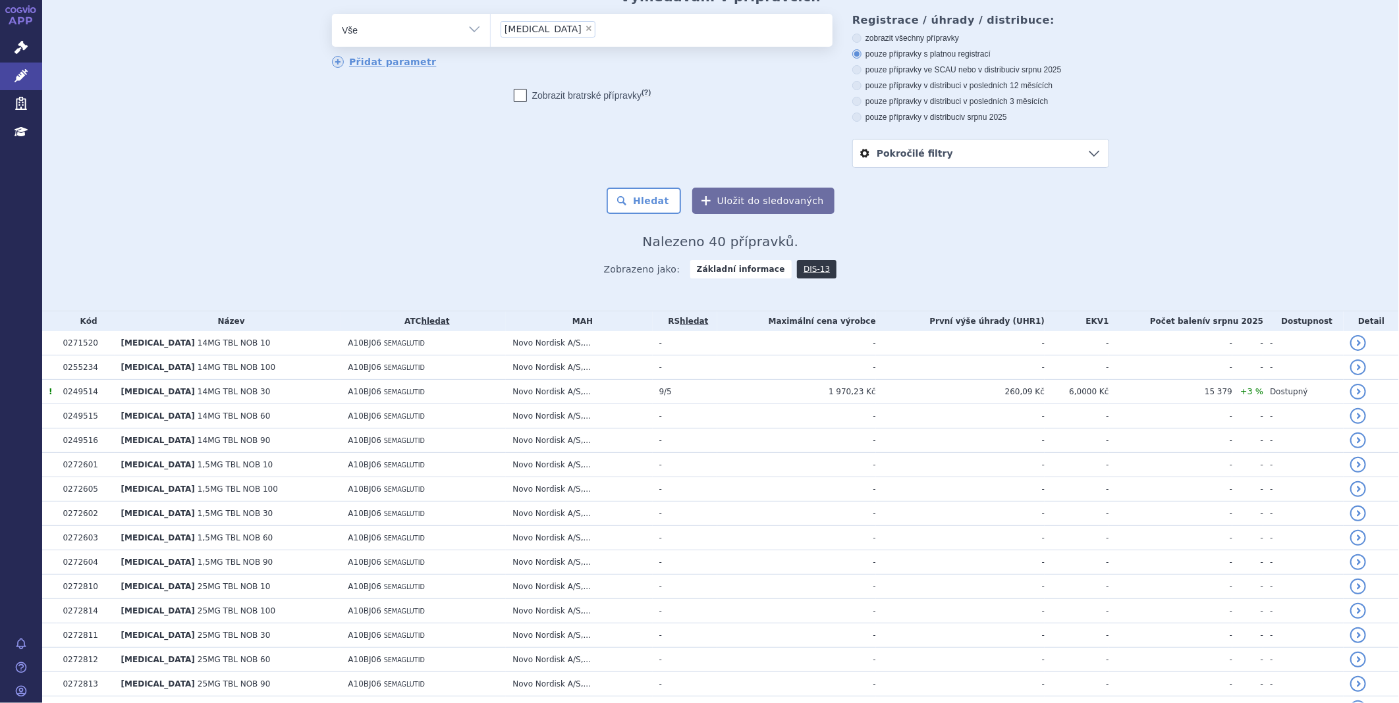
click at [1041, 152] on link "Pokročilé filtry" at bounding box center [981, 154] width 256 height 28
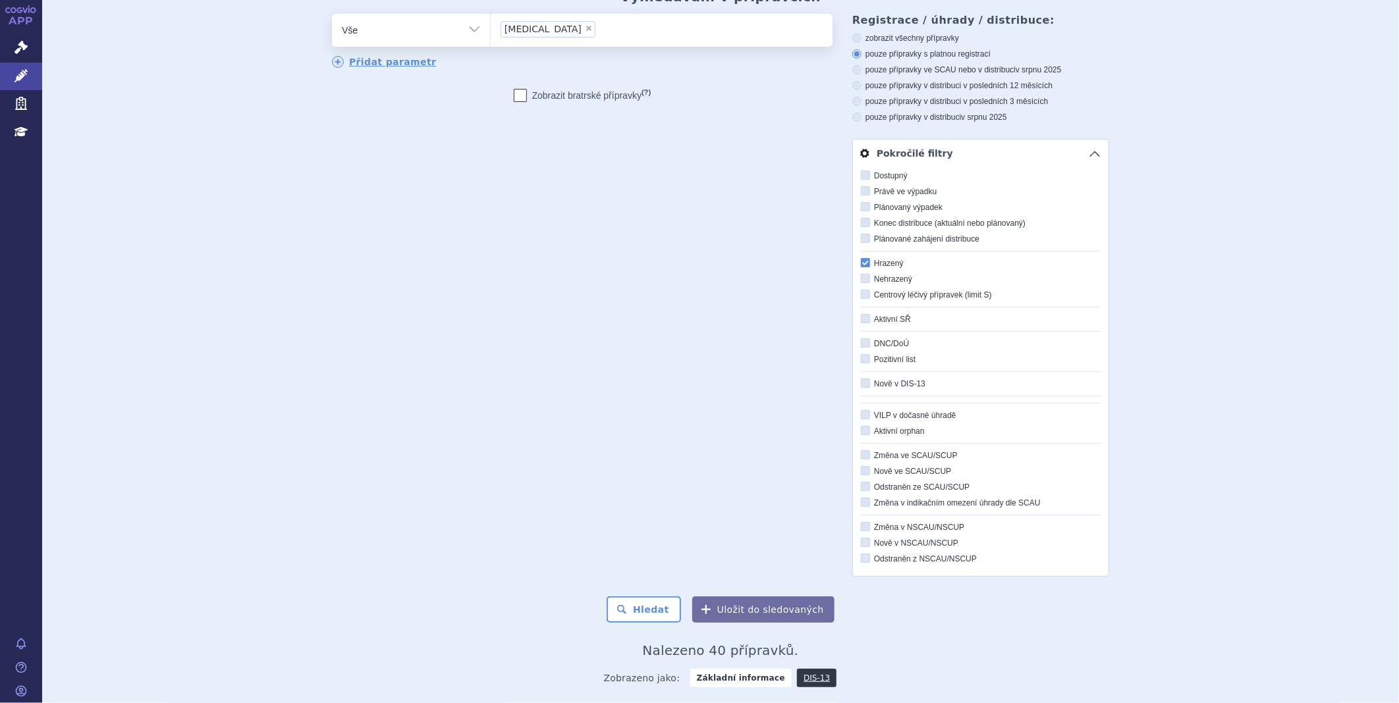
click at [861, 178] on icon at bounding box center [865, 175] width 9 height 9
click at [862, 178] on input "Dostupný" at bounding box center [866, 176] width 9 height 9
checkbox input "true"
click at [1089, 157] on link "Pokročilé filtry" at bounding box center [981, 154] width 256 height 28
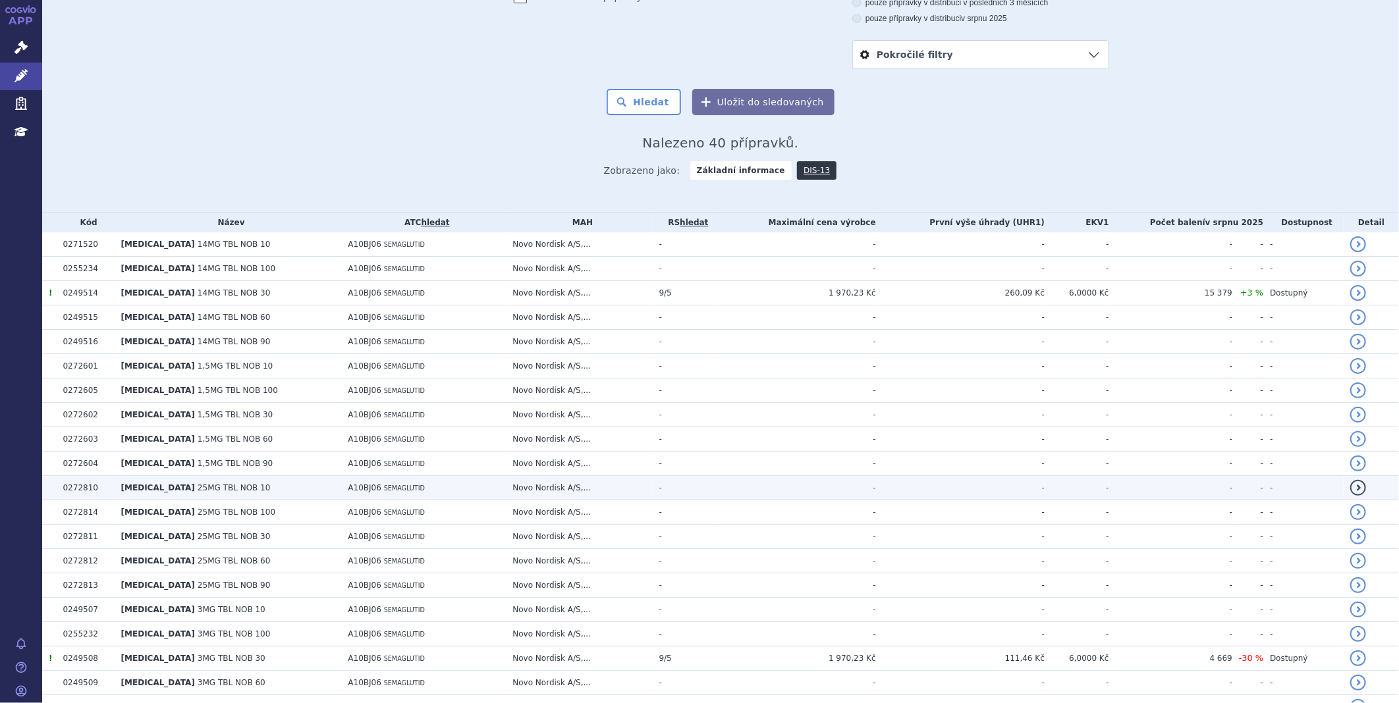
scroll to position [0, 0]
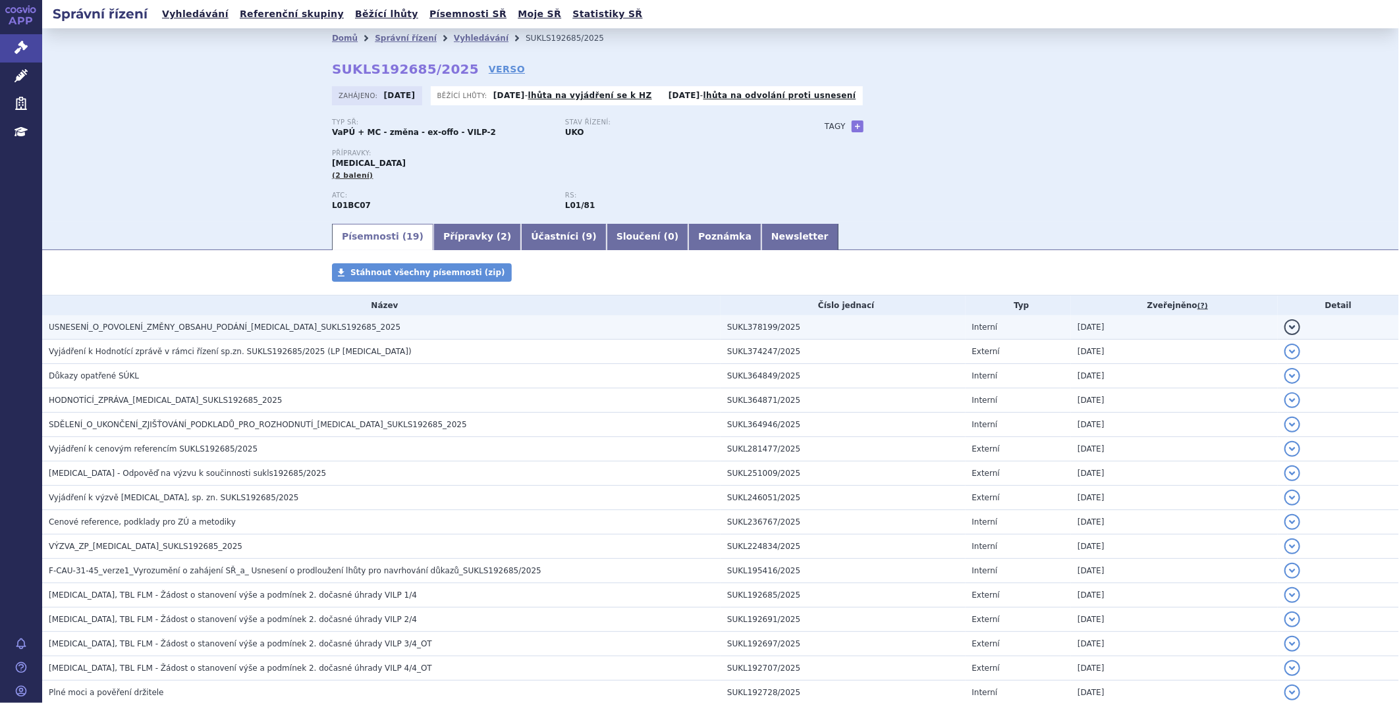
click at [261, 328] on span "USNESENÍ_O_POVOLENÍ_ZMĚNY_OBSAHU_PODÁNÍ_ONUREG_SUKLS192685_2025" at bounding box center [225, 327] width 352 height 9
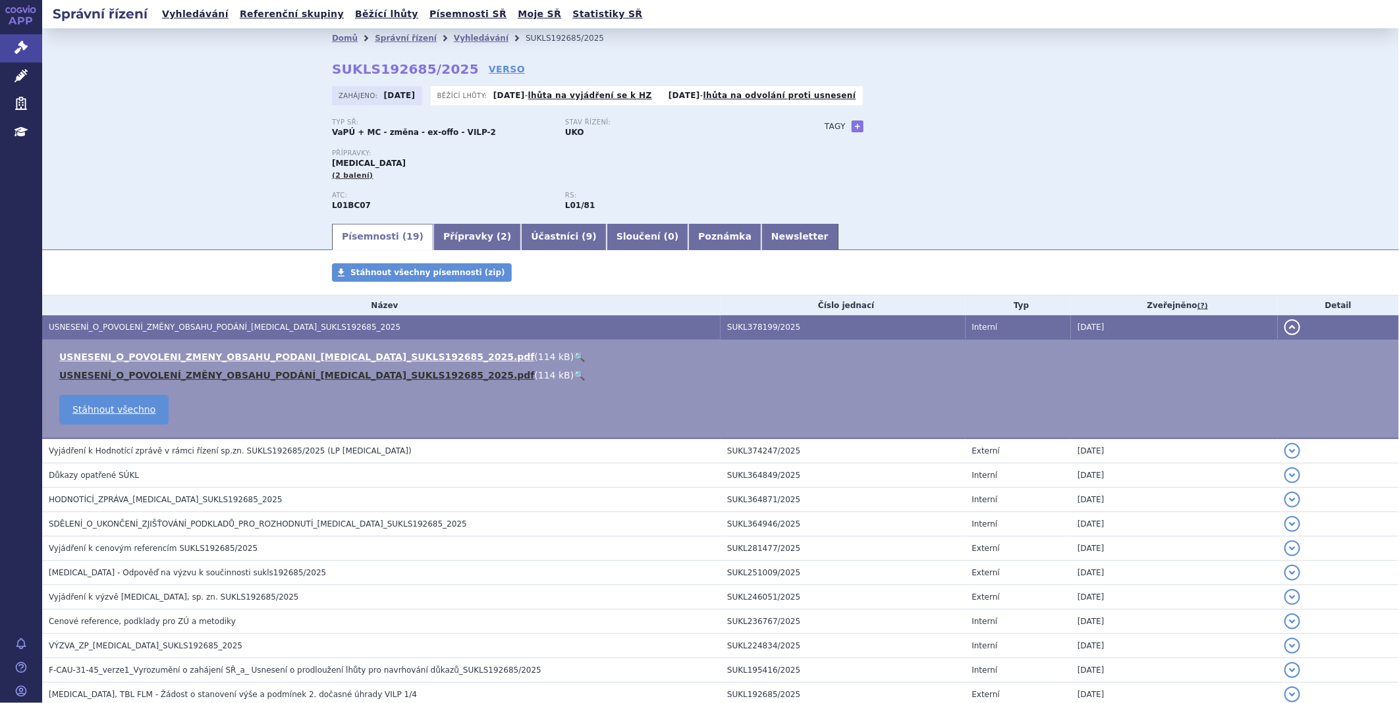
click at [234, 373] on link "USNESENÍ_O_POVOLENÍ_ZMĚNY_OBSAHU_PODÁNÍ_ONUREG_SUKLS192685_2025.pdf" at bounding box center [297, 375] width 476 height 11
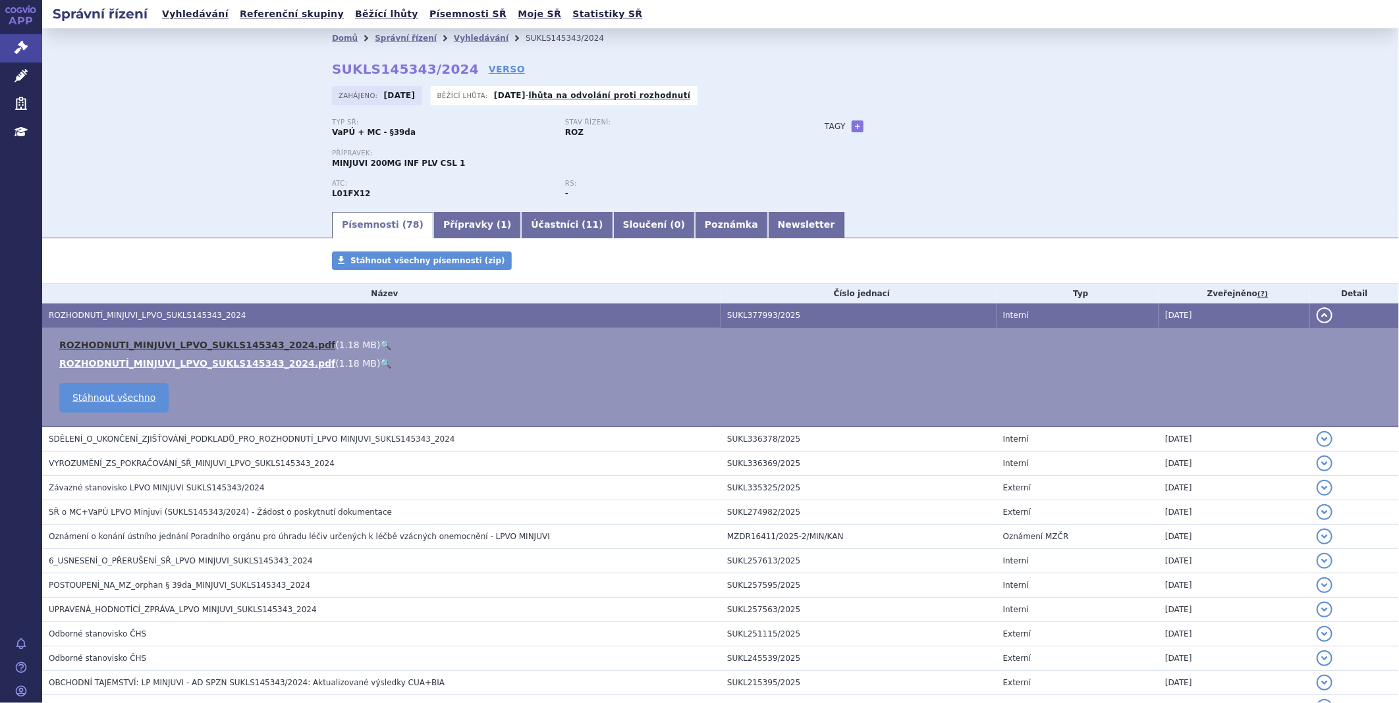
click at [153, 346] on link "ROZHODNUTI_MINJUVI_LPVO_SUKLS145343_2024.pdf" at bounding box center [197, 345] width 276 height 11
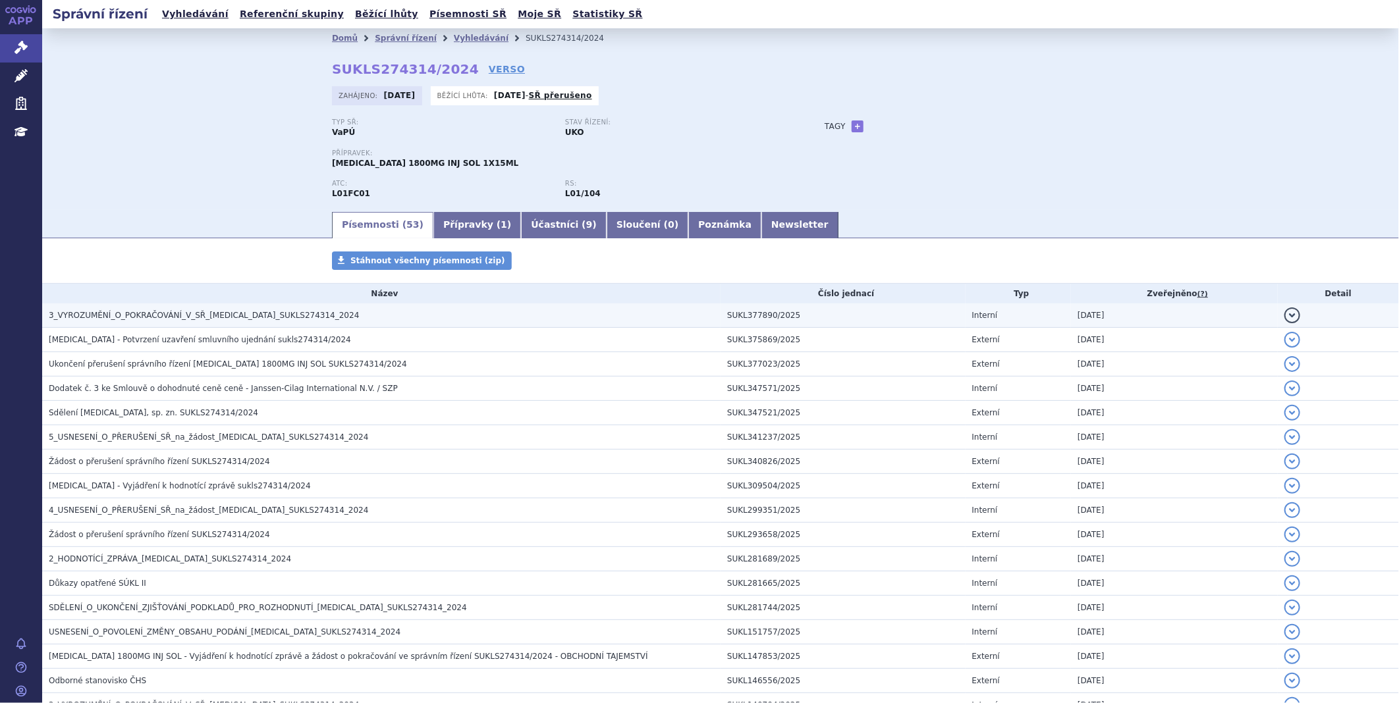
click at [126, 313] on span "3_VYROZUMĚNÍ_O_POKRAČOVÁNÍ_V_SŘ_[MEDICAL_DATA]_SUKLS274314_2024" at bounding box center [204, 315] width 310 height 9
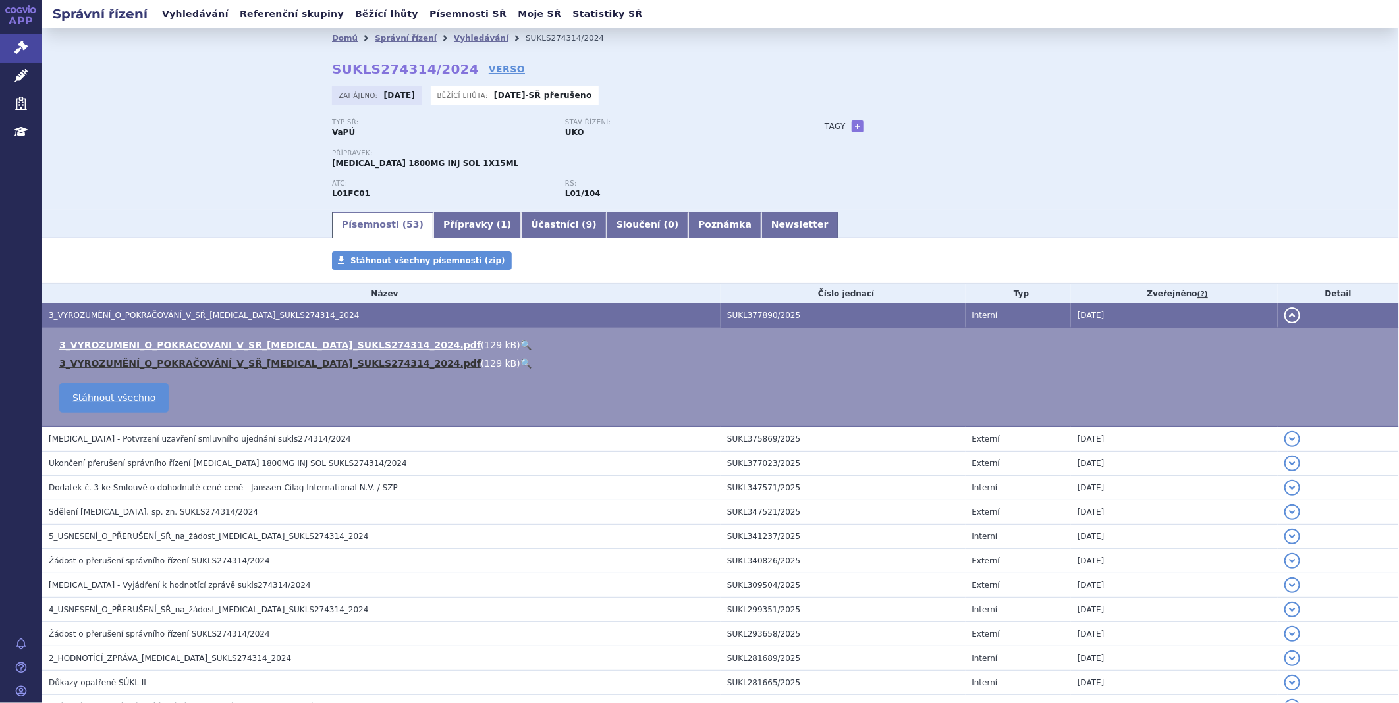
click at [130, 366] on link "3_VYROZUMĚNÍ_O_POKRAČOVÁNÍ_V_SŘ_[MEDICAL_DATA]_SUKLS274314_2024.pdf" at bounding box center [270, 363] width 422 height 11
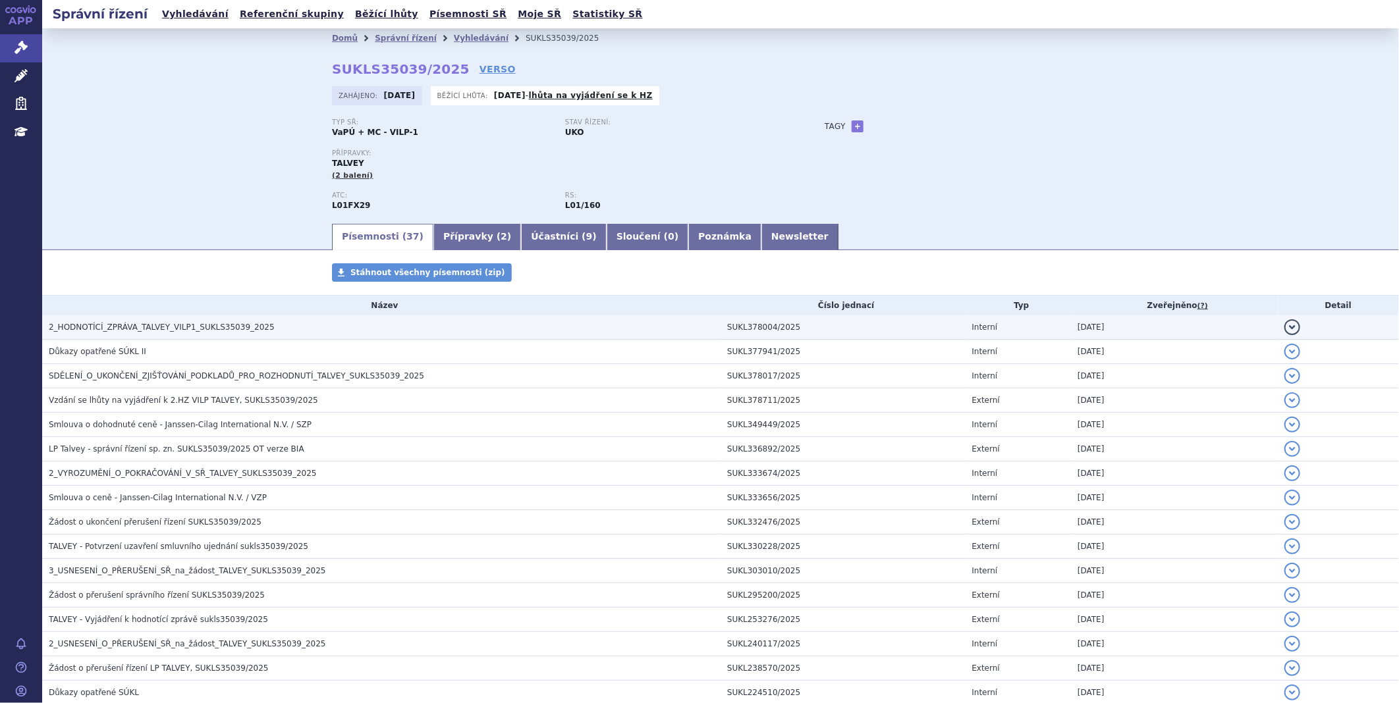
click at [194, 331] on span "2_HODNOTÍCÍ_ZPRÁVA_TALVEY_VILP1_SUKLS35039_2025" at bounding box center [162, 327] width 226 height 9
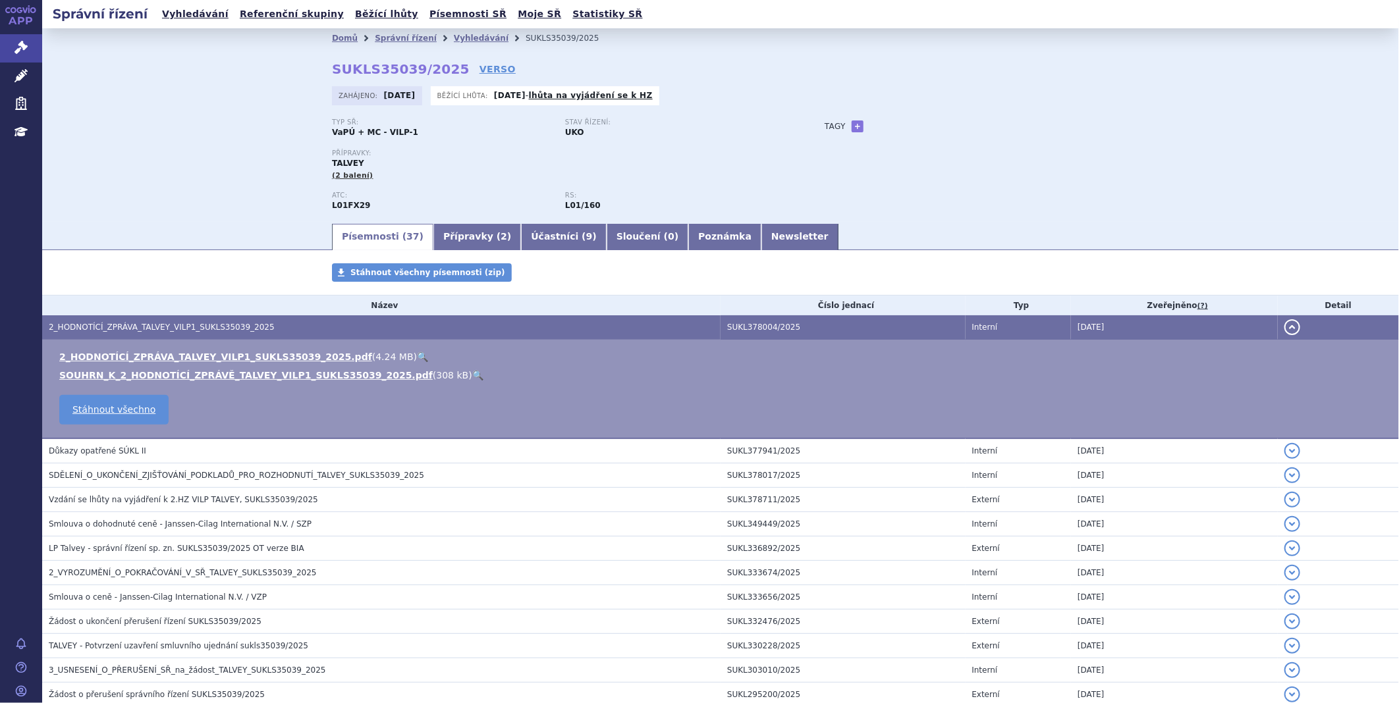
click at [179, 367] on ul "2_HODNOTÍCÍ_ZPRÁVA_TALVEY_VILP1_SUKLS35039_2025.pdf ( 4.24 MB ) 🔍 SOUHRN_K_2_HO…" at bounding box center [720, 366] width 1330 height 32
click at [178, 376] on link "SOUHRN_K_2_HODNOTÍCÍ_ZPRÁVĚ_TALVEY_VILP1_SUKLS35039_2025.pdf" at bounding box center [245, 375] width 373 height 11
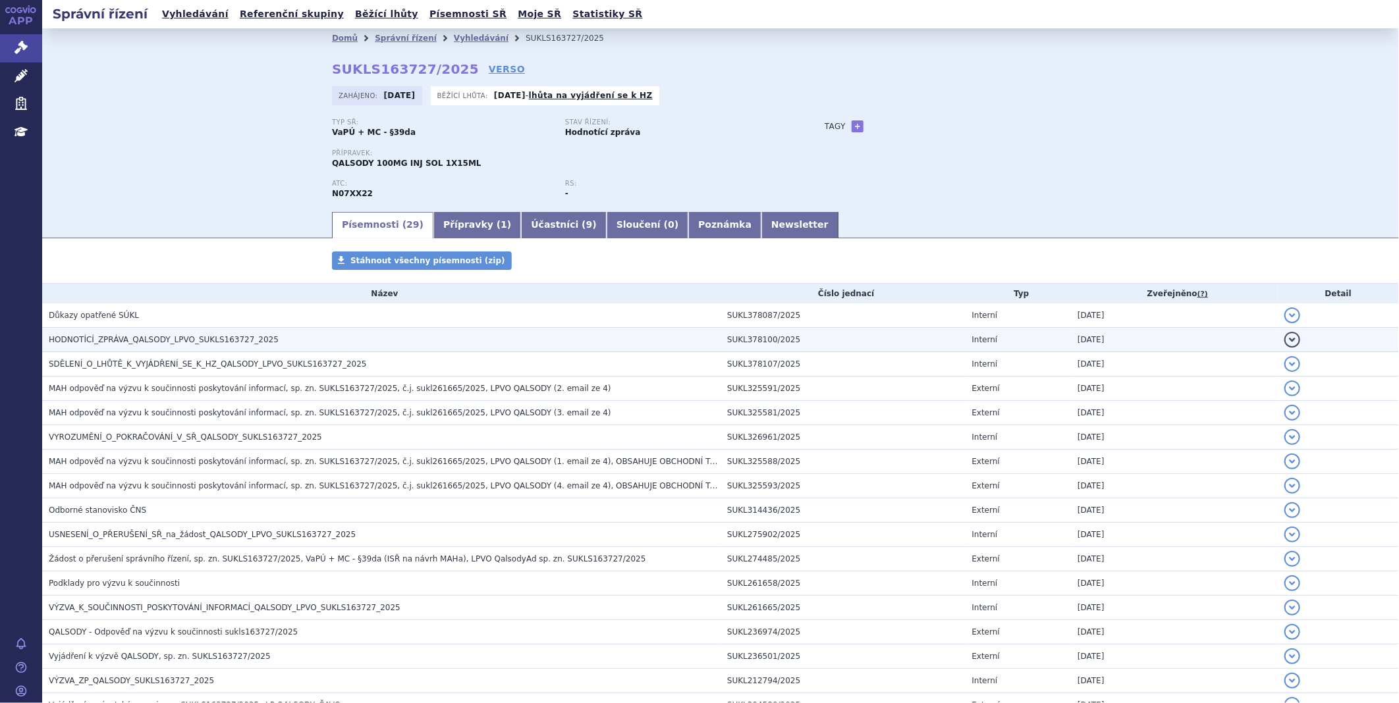
click at [287, 337] on h3 "HODNOTÍCÍ_ZPRÁVA_QALSODY_LPVO_SUKLS163727_2025" at bounding box center [385, 339] width 672 height 13
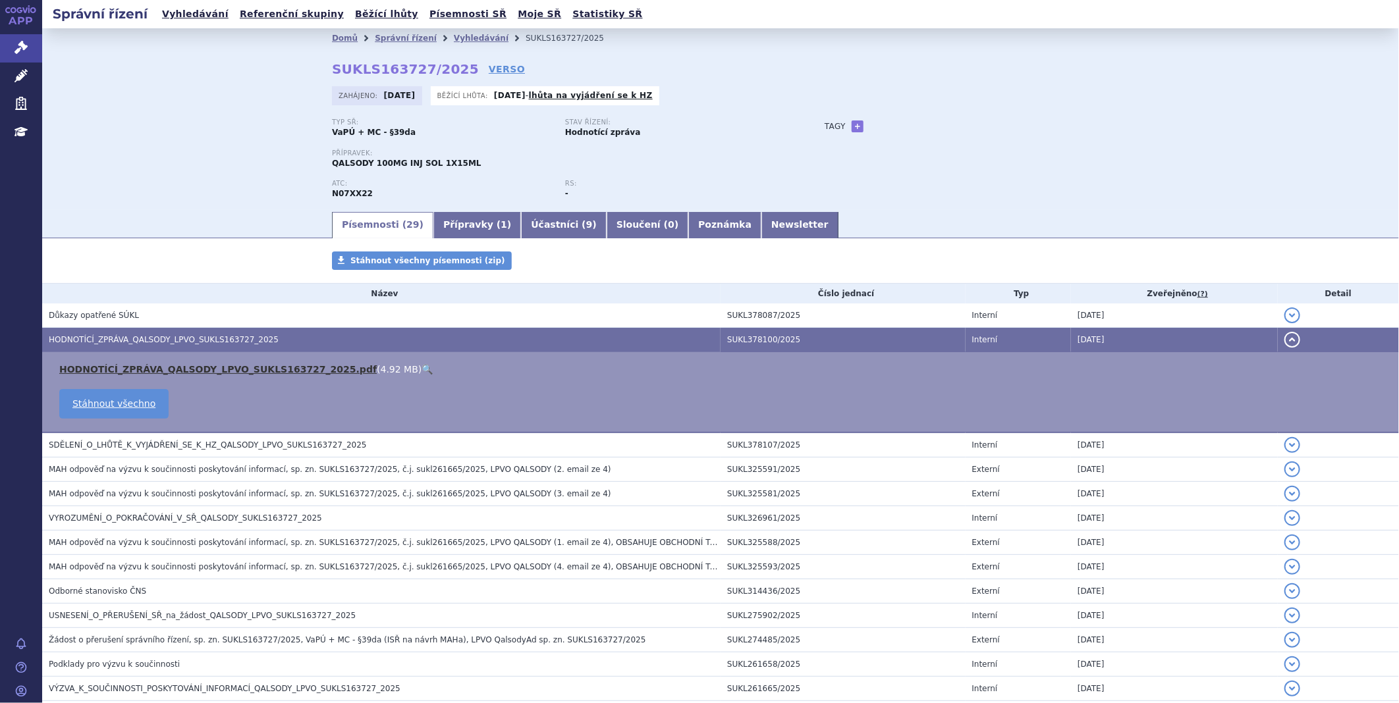
click at [241, 374] on link "HODNOTÍCÍ_ZPRÁVA_QALSODY_LPVO_SUKLS163727_2025.pdf" at bounding box center [217, 369] width 317 height 11
click at [761, 225] on link "Newsletter" at bounding box center [799, 225] width 77 height 26
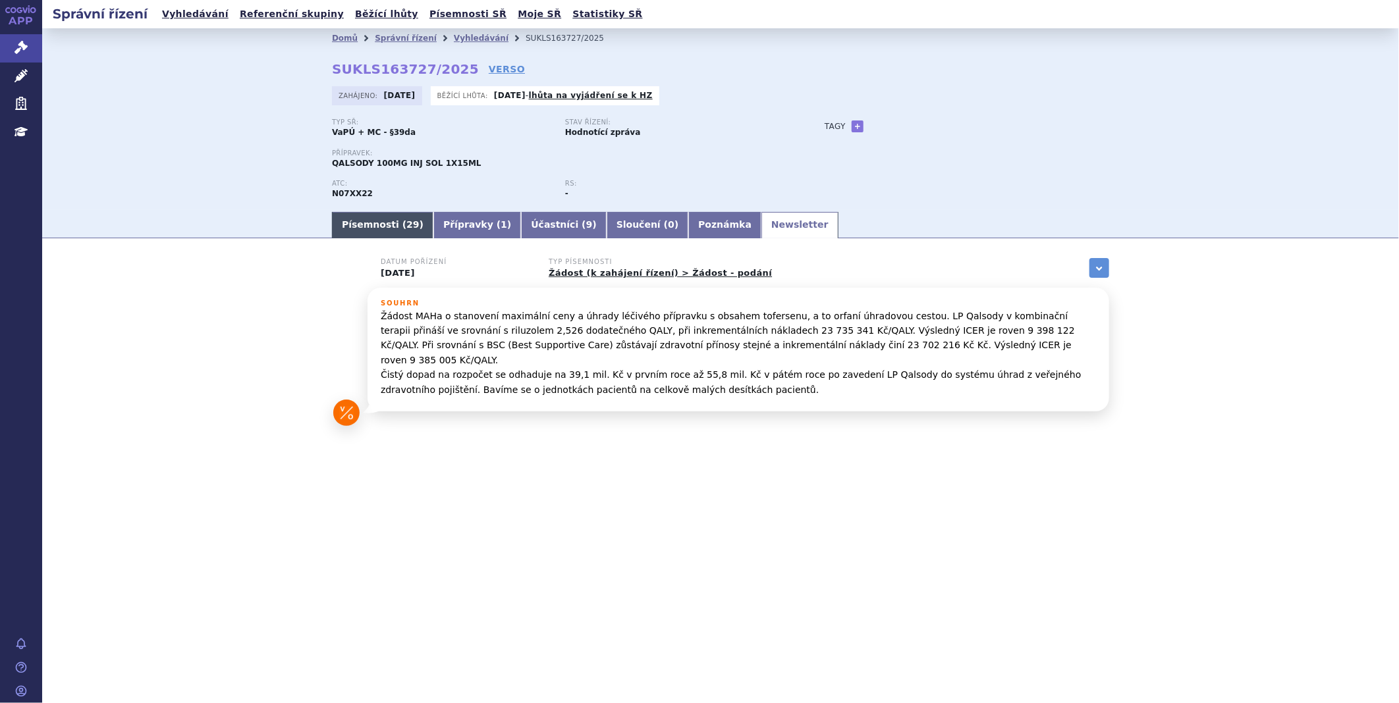
click at [351, 235] on link "Písemnosti ( 29 )" at bounding box center [382, 225] width 101 height 26
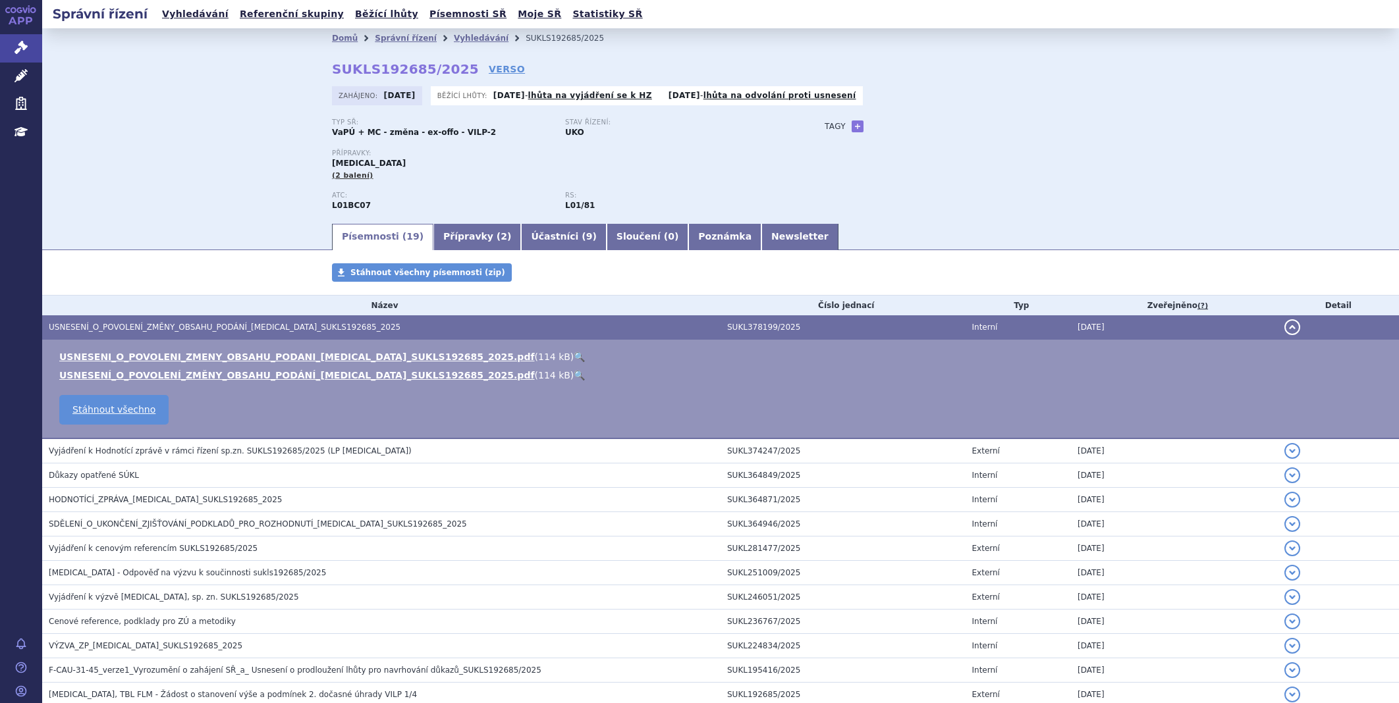
click at [14, 44] on icon at bounding box center [20, 47] width 13 height 13
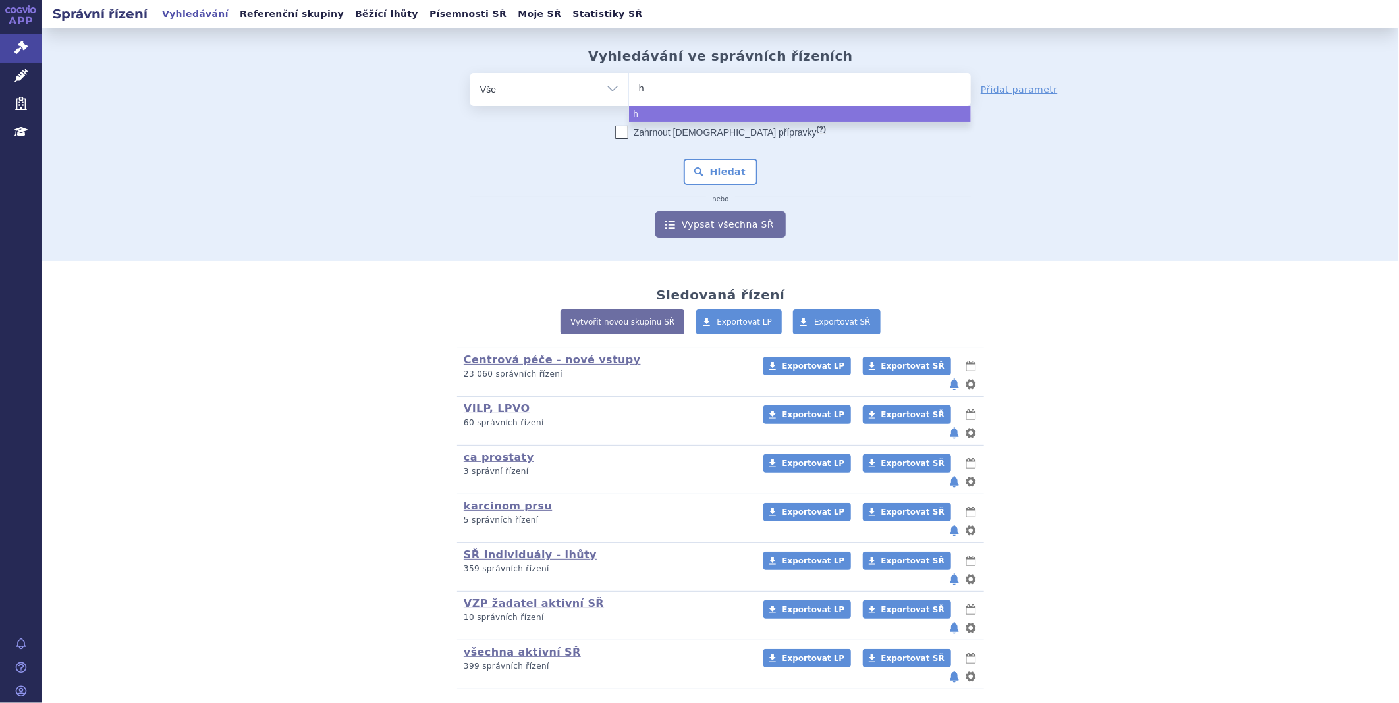
type input "hy"
type input "hym"
type input "hymp"
type input "hympa"
type input "hympav"
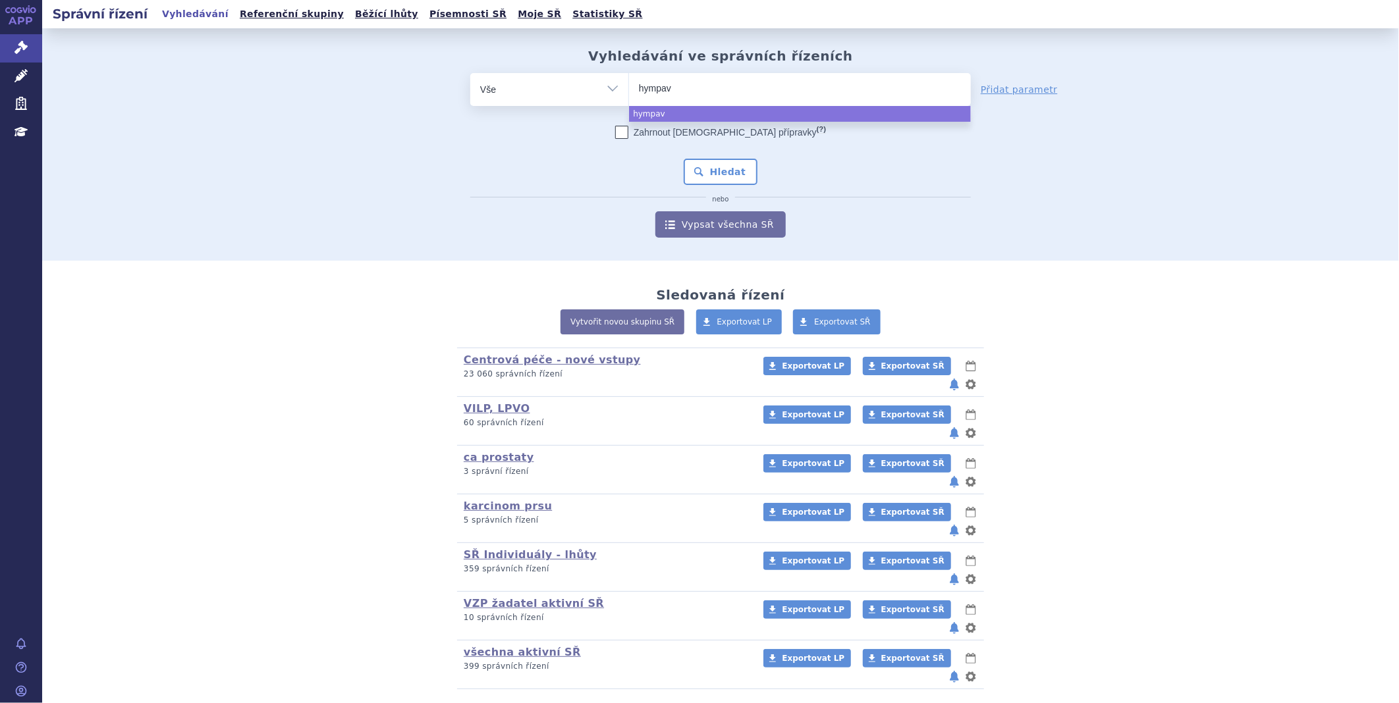
type input "hympavz"
type input "hympavzi"
select select "hympavzi"
click at [690, 167] on button "Hledat" at bounding box center [721, 172] width 74 height 26
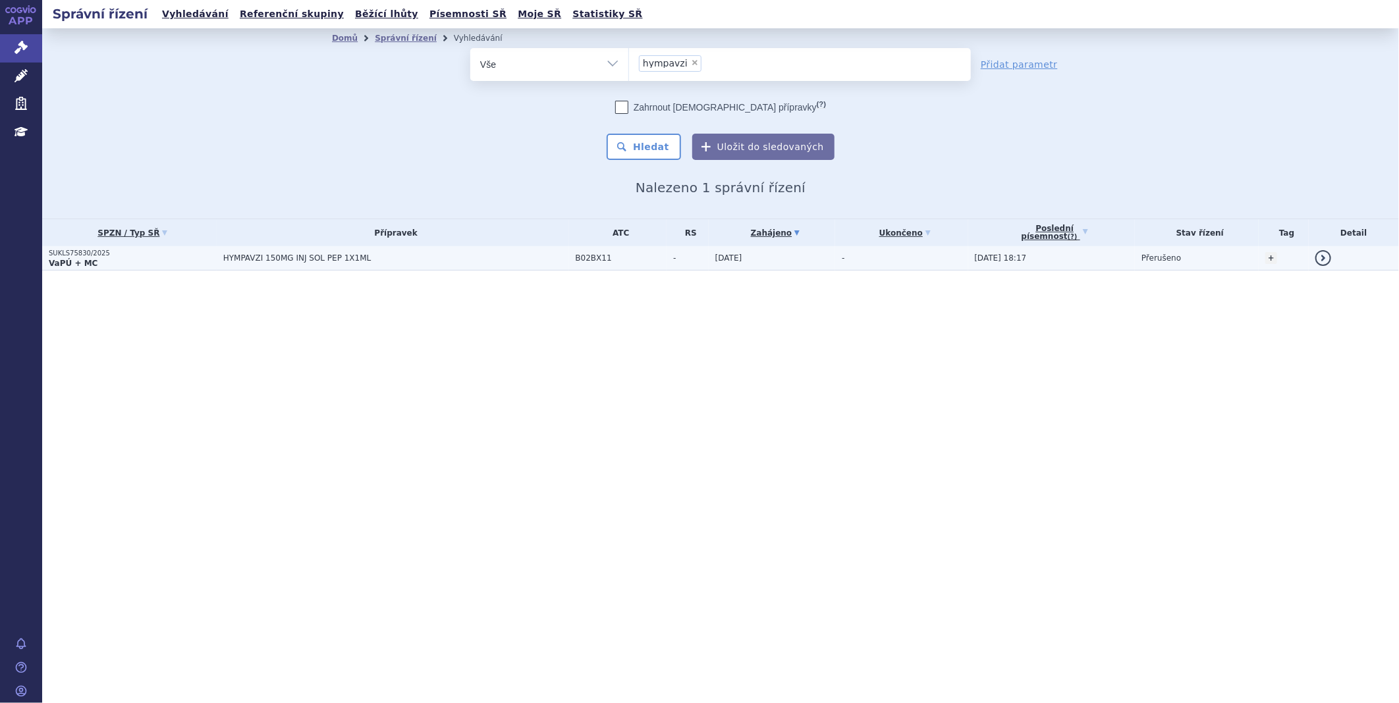
click at [57, 255] on p "SUKLS75830/2025" at bounding box center [133, 253] width 168 height 9
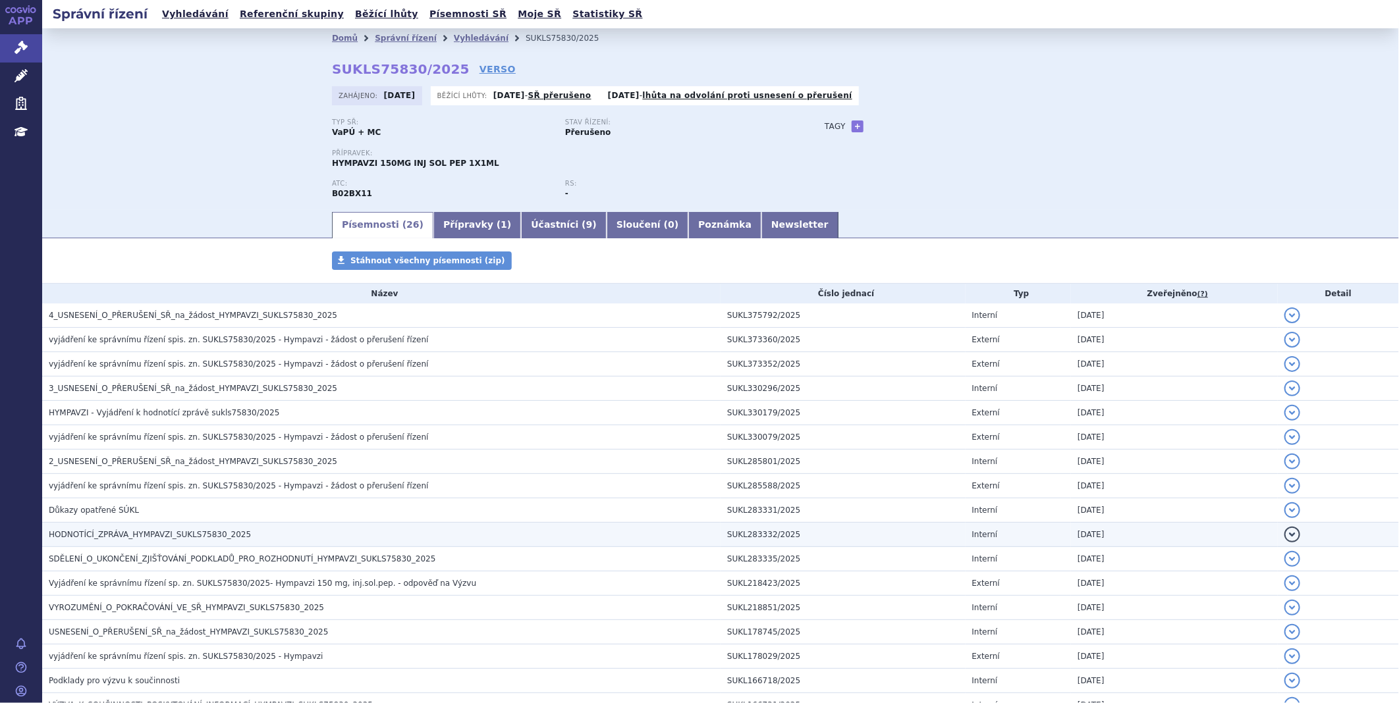
click at [154, 541] on h3 "HODNOTÍCÍ_ZPRÁVA_HYMPAVZI_SUKLS75830_2025" at bounding box center [385, 534] width 672 height 13
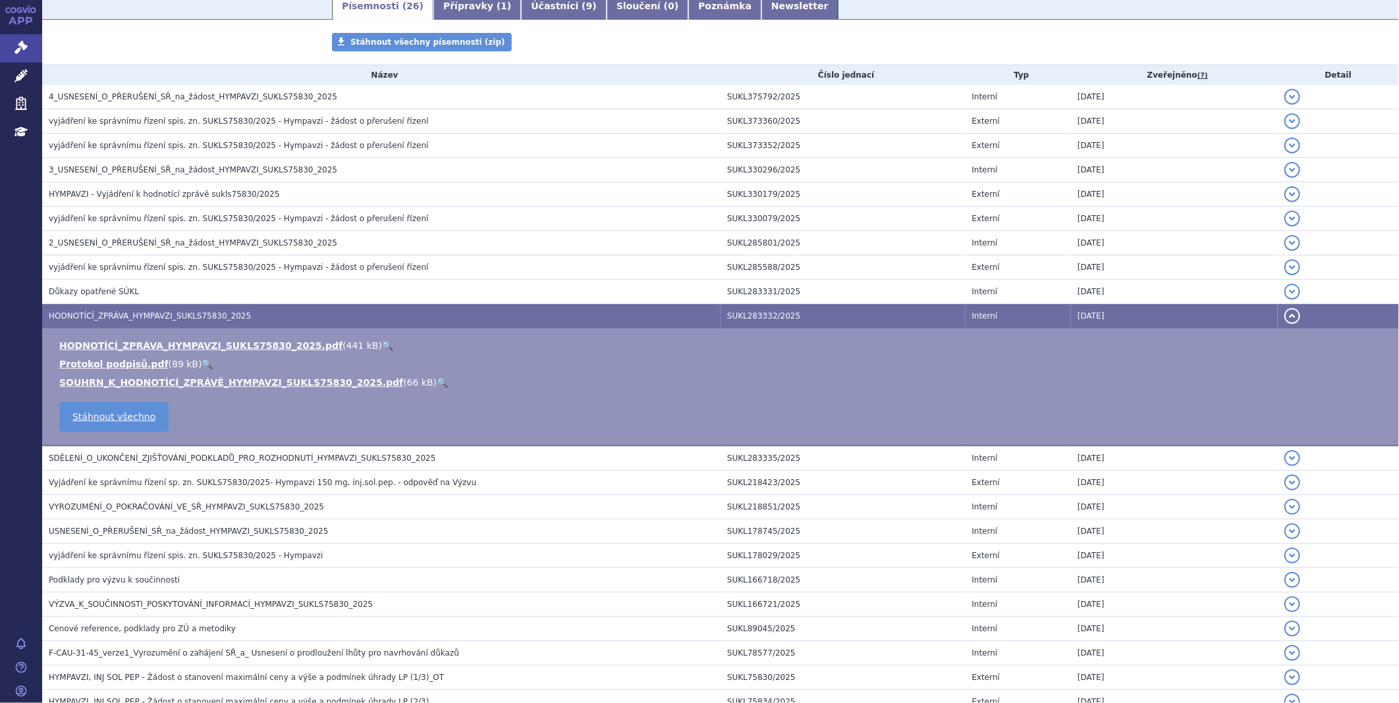
scroll to position [219, 0]
click at [182, 345] on link "HODNOTÍCÍ_ZPRÁVA_HYMPAVZI_SUKLS75830_2025.pdf" at bounding box center [200, 345] width 283 height 11
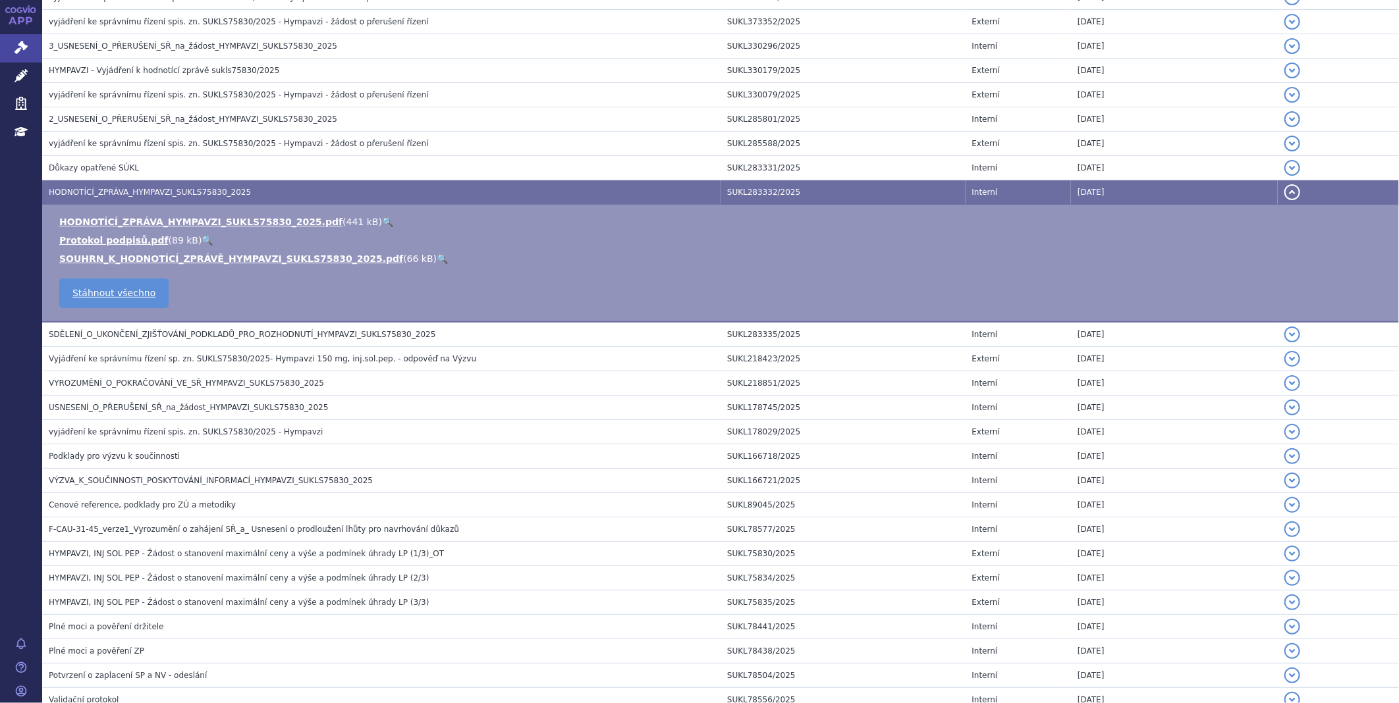
scroll to position [432, 0]
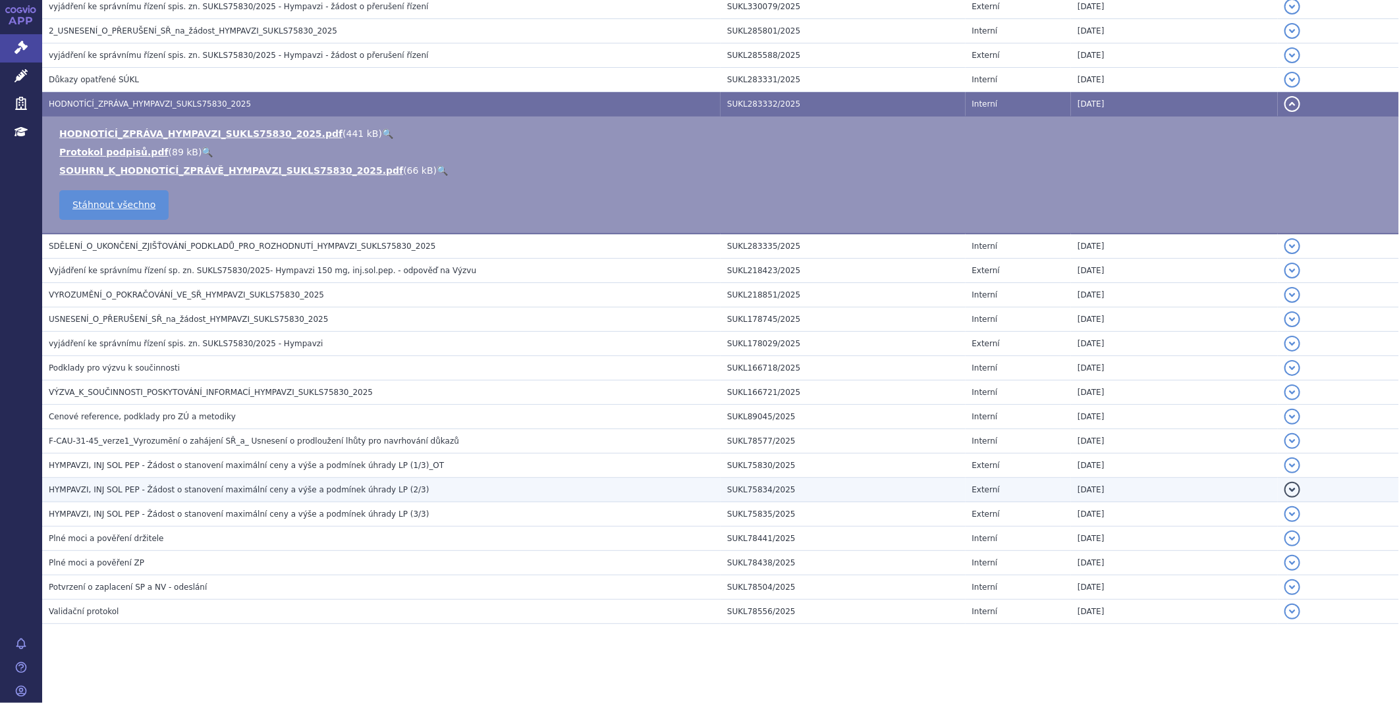
click at [187, 479] on td "HYMPAVZI, INJ SOL PEP - Žádost o stanovení maximální ceny a výše a podmínek úhr…" at bounding box center [381, 490] width 678 height 24
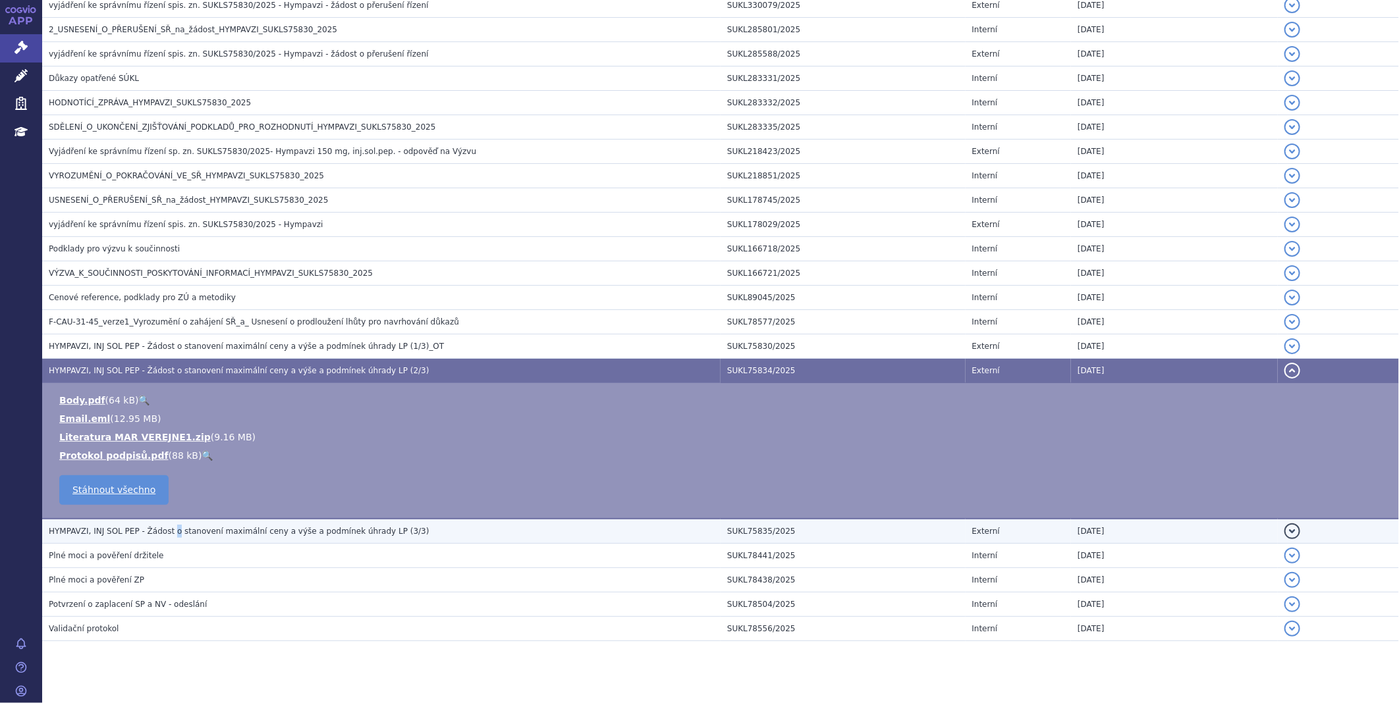
click at [167, 530] on span "HYMPAVZI, INJ SOL PEP - Žádost o stanovení maximální ceny a výše a podmínek úhr…" at bounding box center [239, 531] width 381 height 9
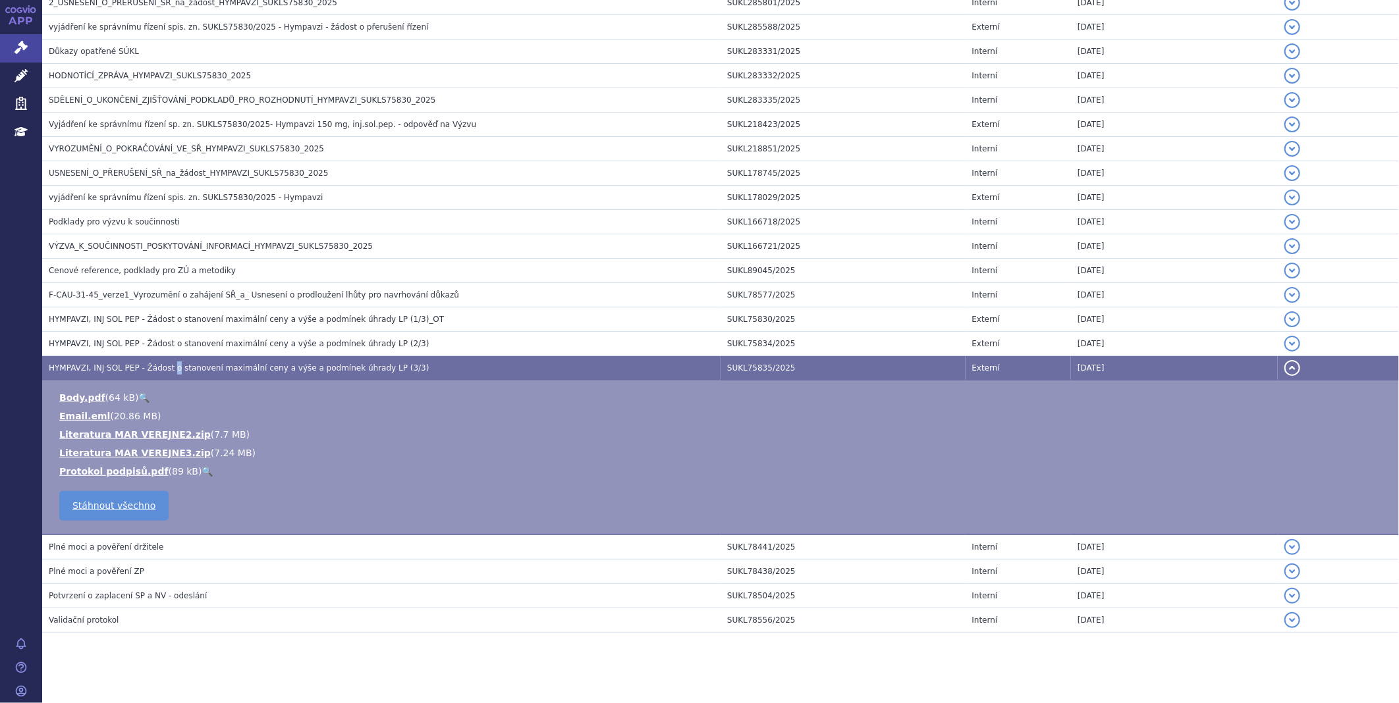
scroll to position [470, 0]
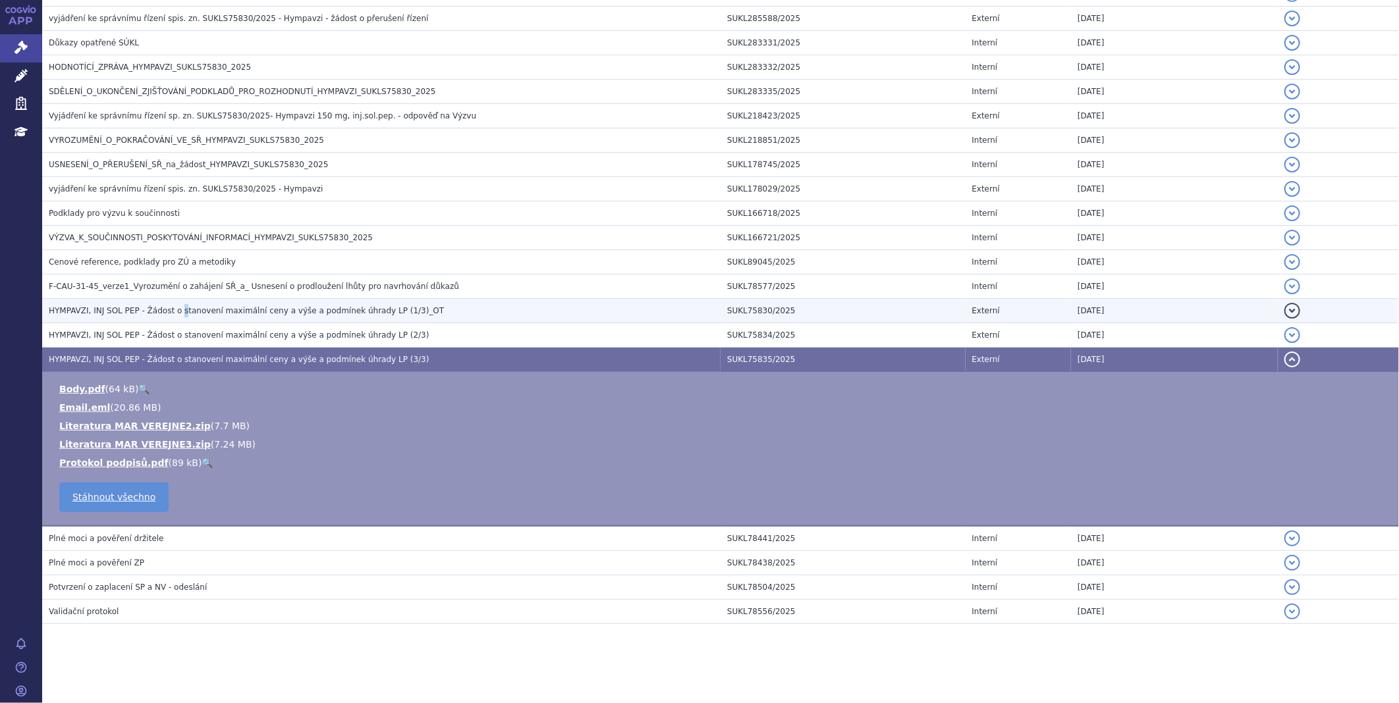
click at [173, 306] on span "HYMPAVZI, INJ SOL PEP - Žádost o stanovení maximální ceny a výše a podmínek úhr…" at bounding box center [246, 310] width 395 height 9
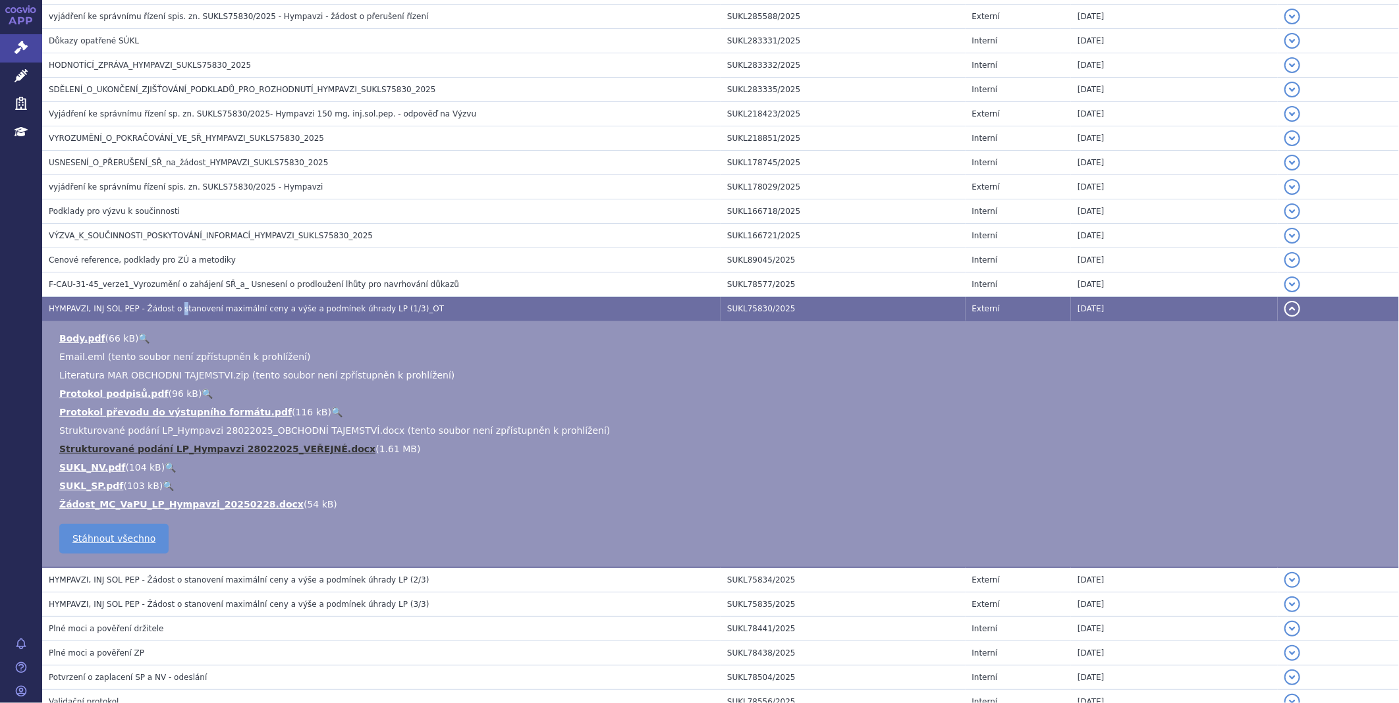
click at [163, 449] on link "Strukturované podání LP_Hympavzi 28022025_VEŘEJNÉ.docx" at bounding box center [217, 449] width 316 height 11
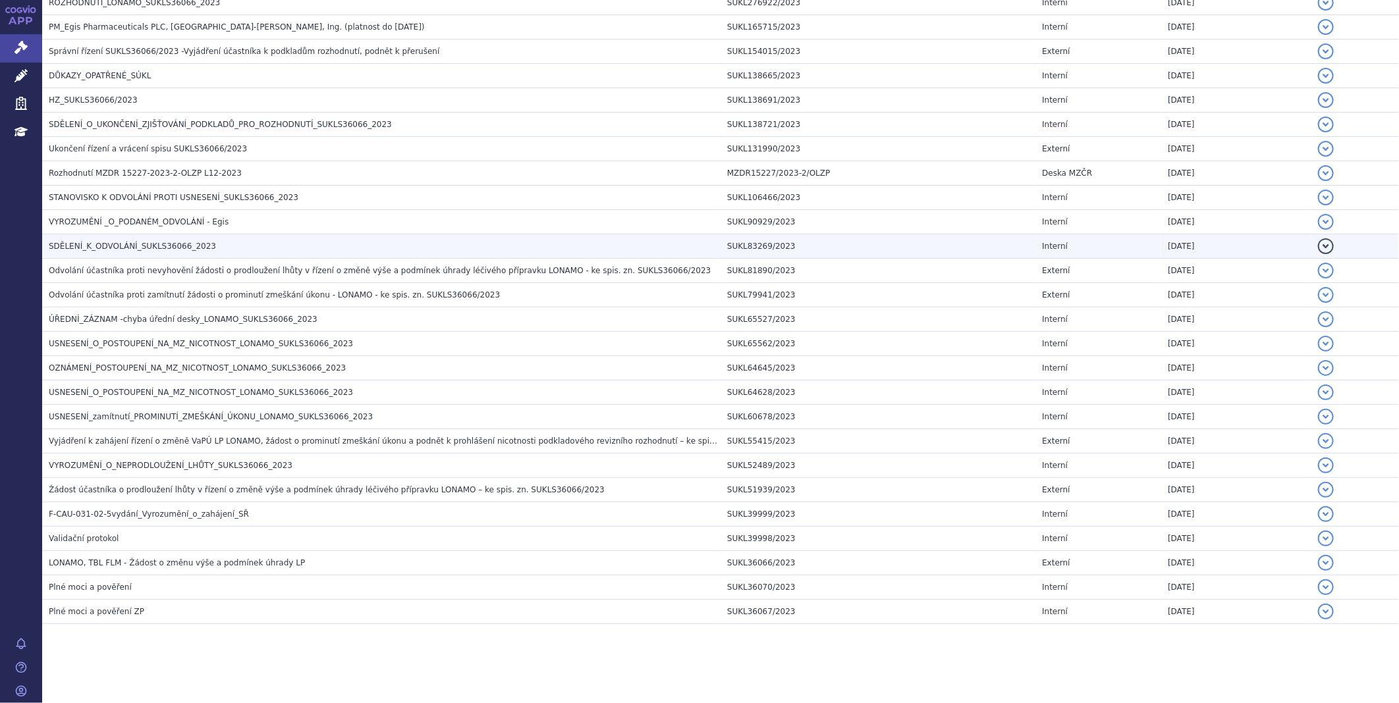
scroll to position [354, 0]
